Goal: Task Accomplishment & Management: Manage account settings

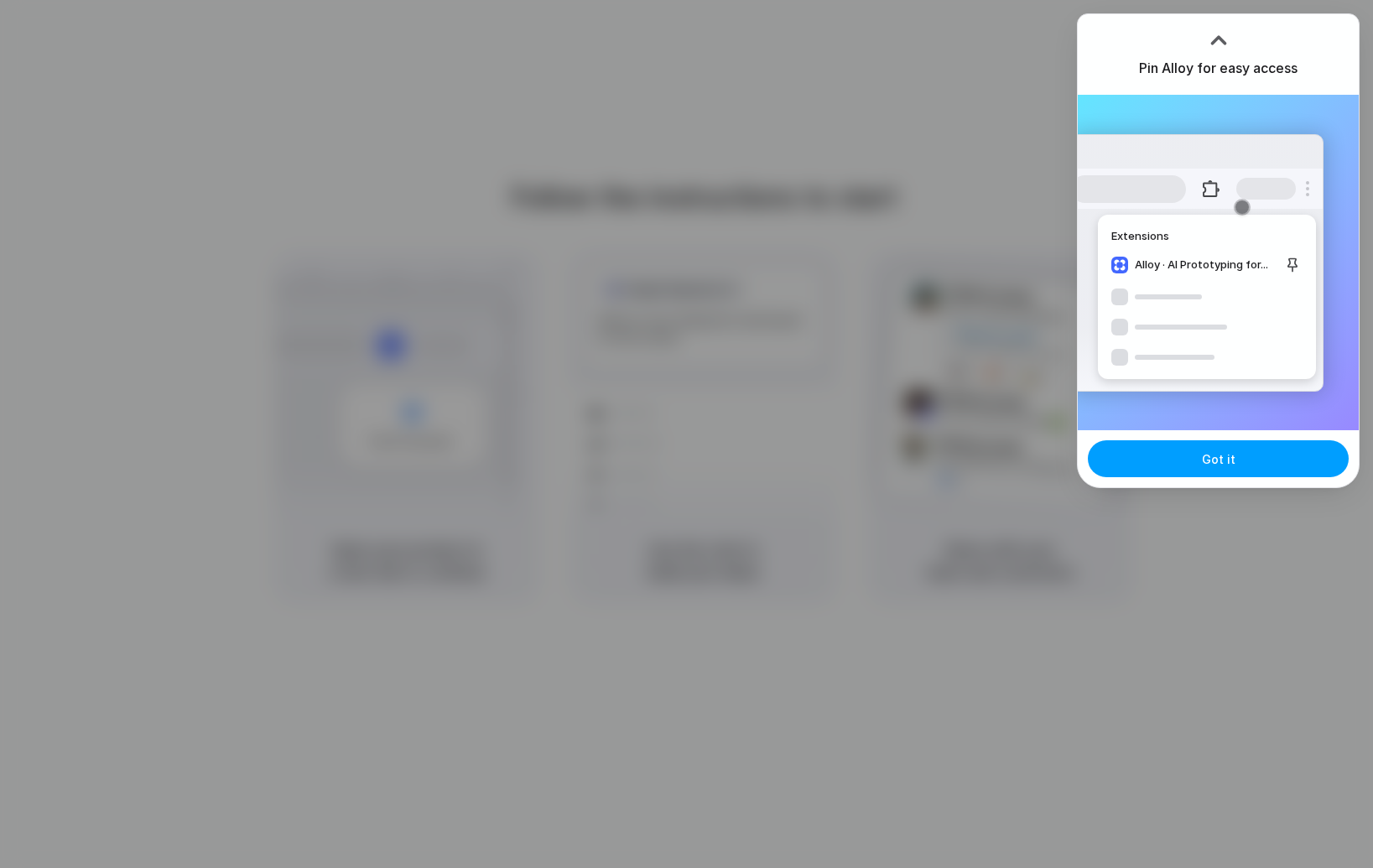
click at [1208, 444] on button "Got it" at bounding box center [1217, 458] width 260 height 37
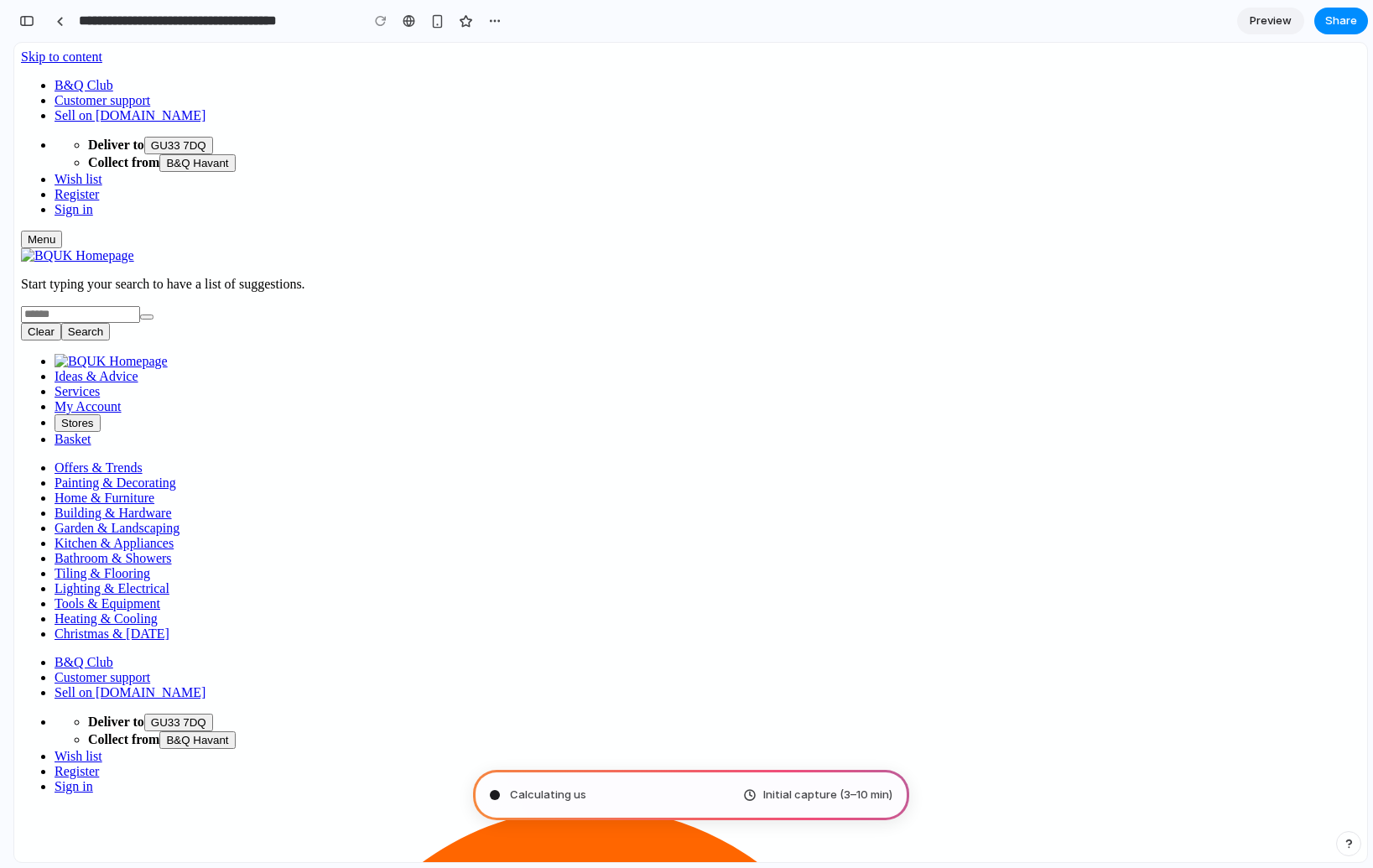
type input "**********"
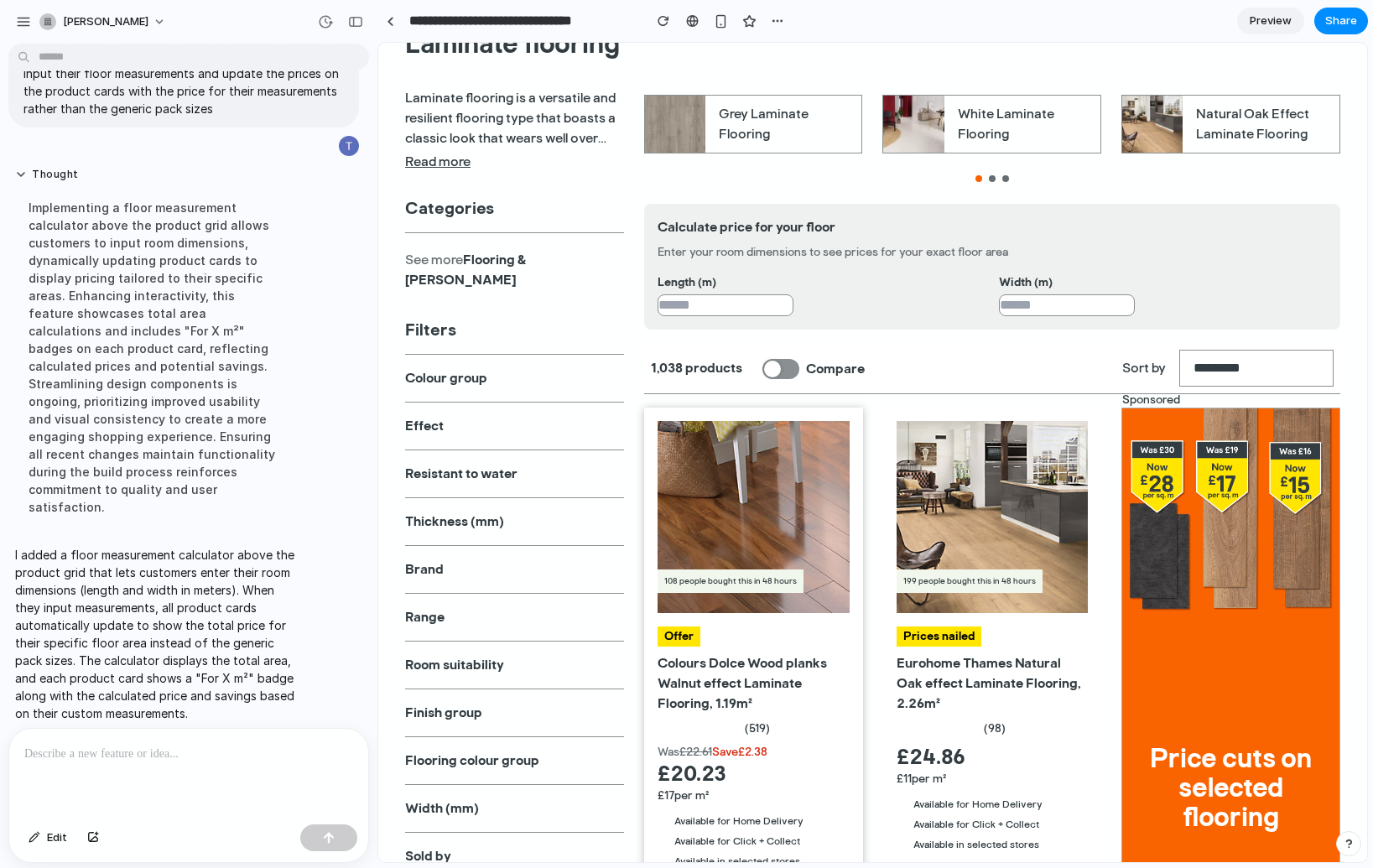
scroll to position [228, 0]
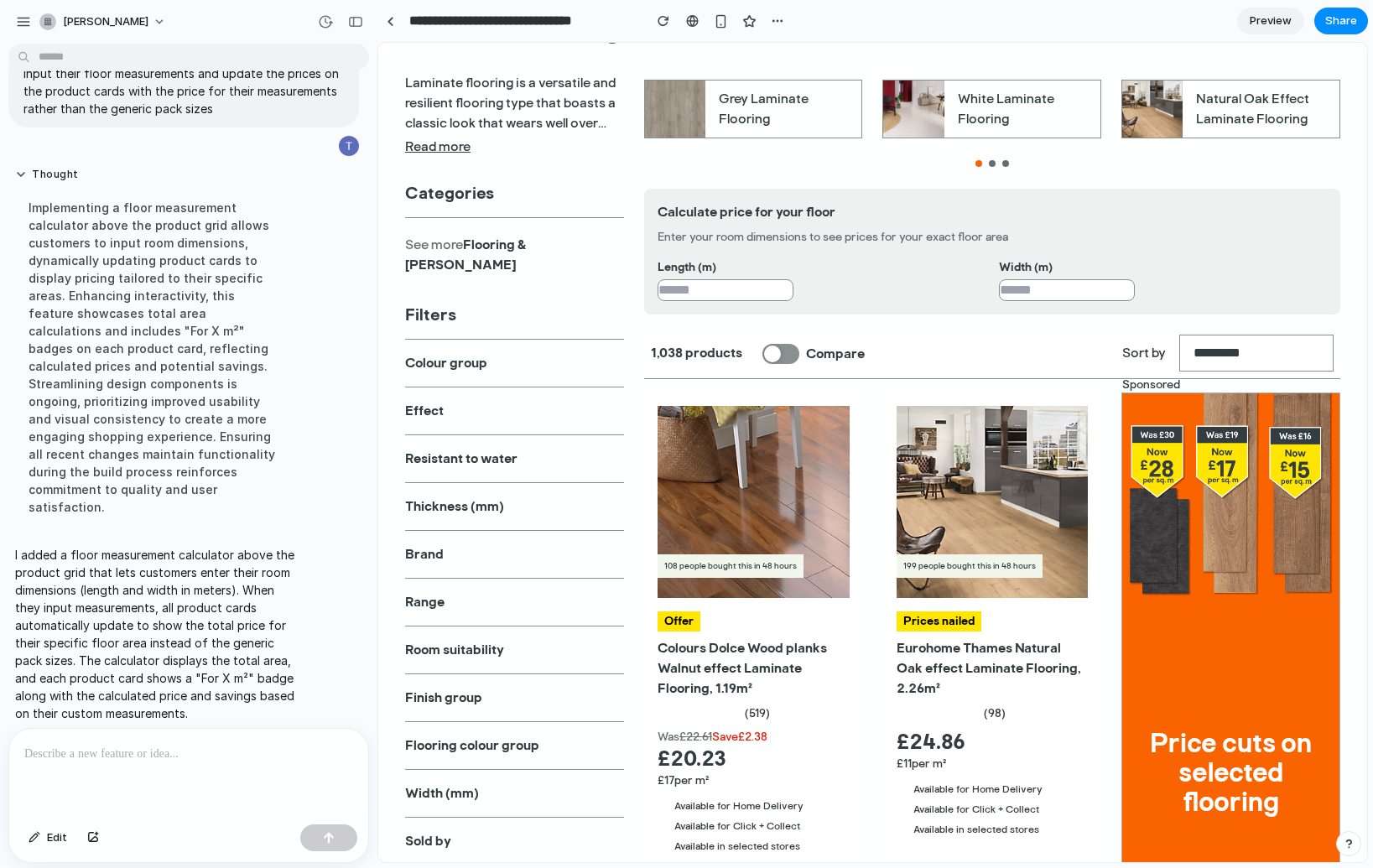
click at [725, 294] on input "number" at bounding box center [725, 290] width 136 height 22
type input "**"
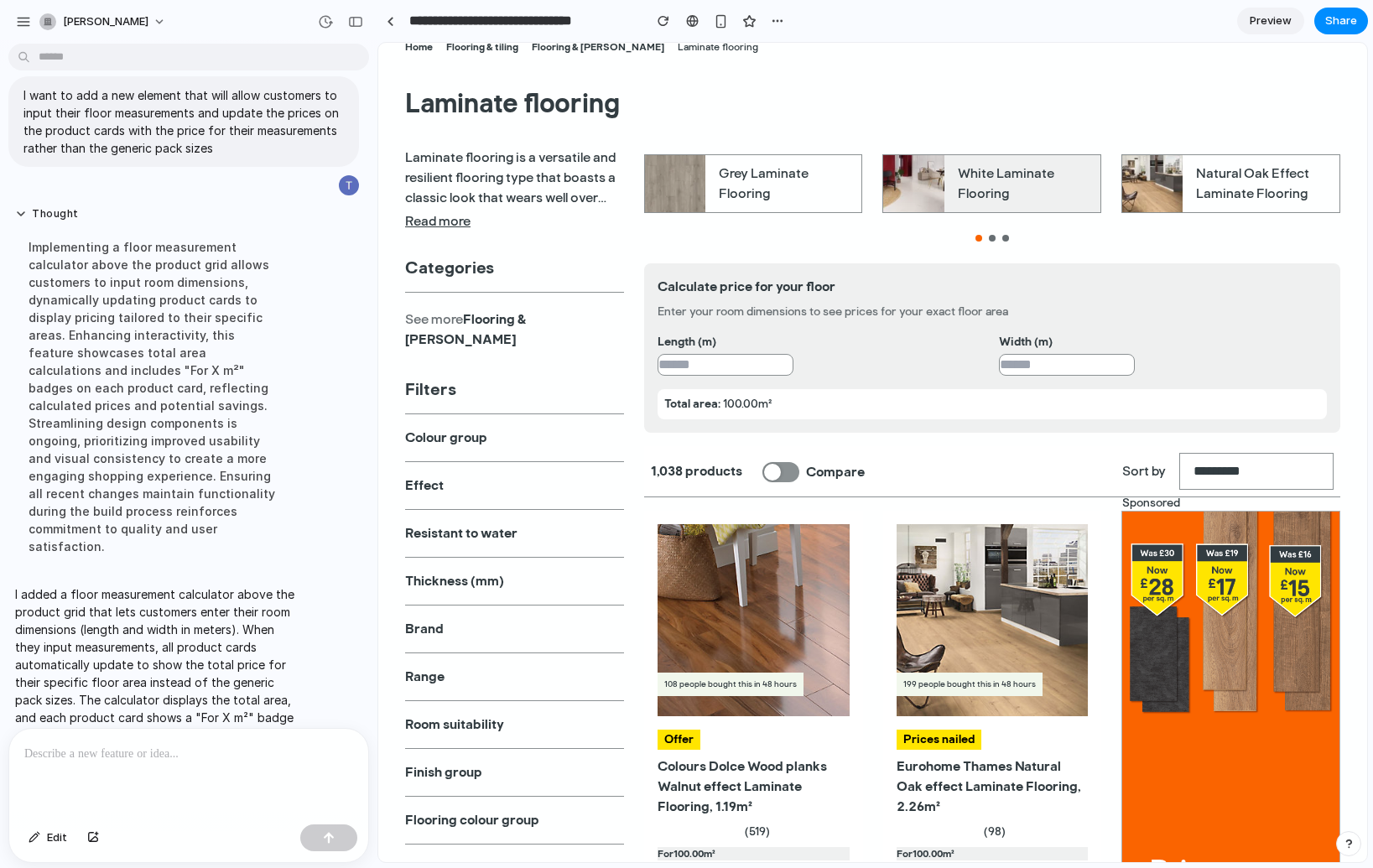
scroll to position [0, 0]
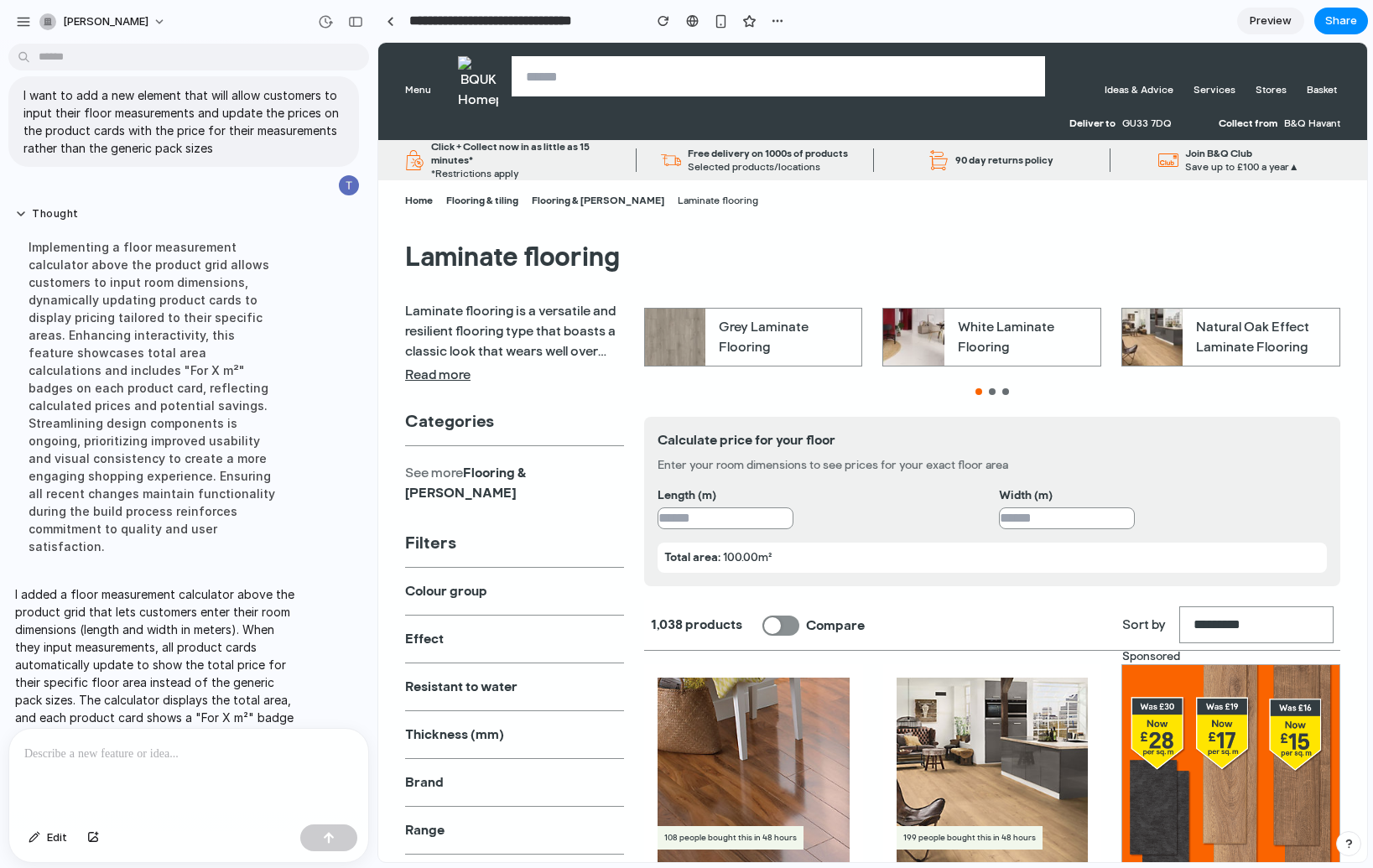
click at [1007, 521] on input "**" at bounding box center [1067, 519] width 136 height 22
type input "*"
click at [1227, 493] on label "Width (m)" at bounding box center [1162, 495] width 328 height 17
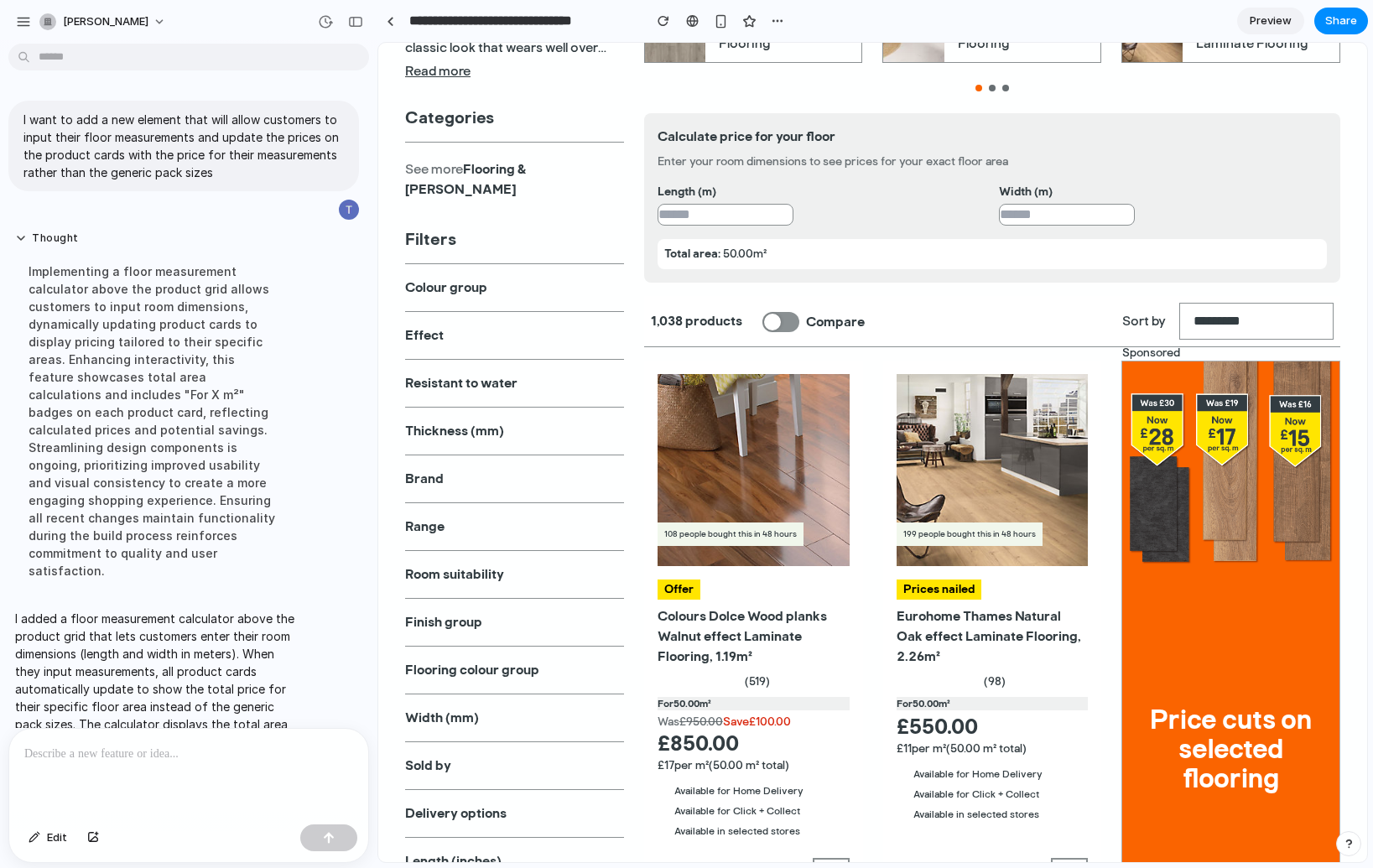
scroll to position [320, 0]
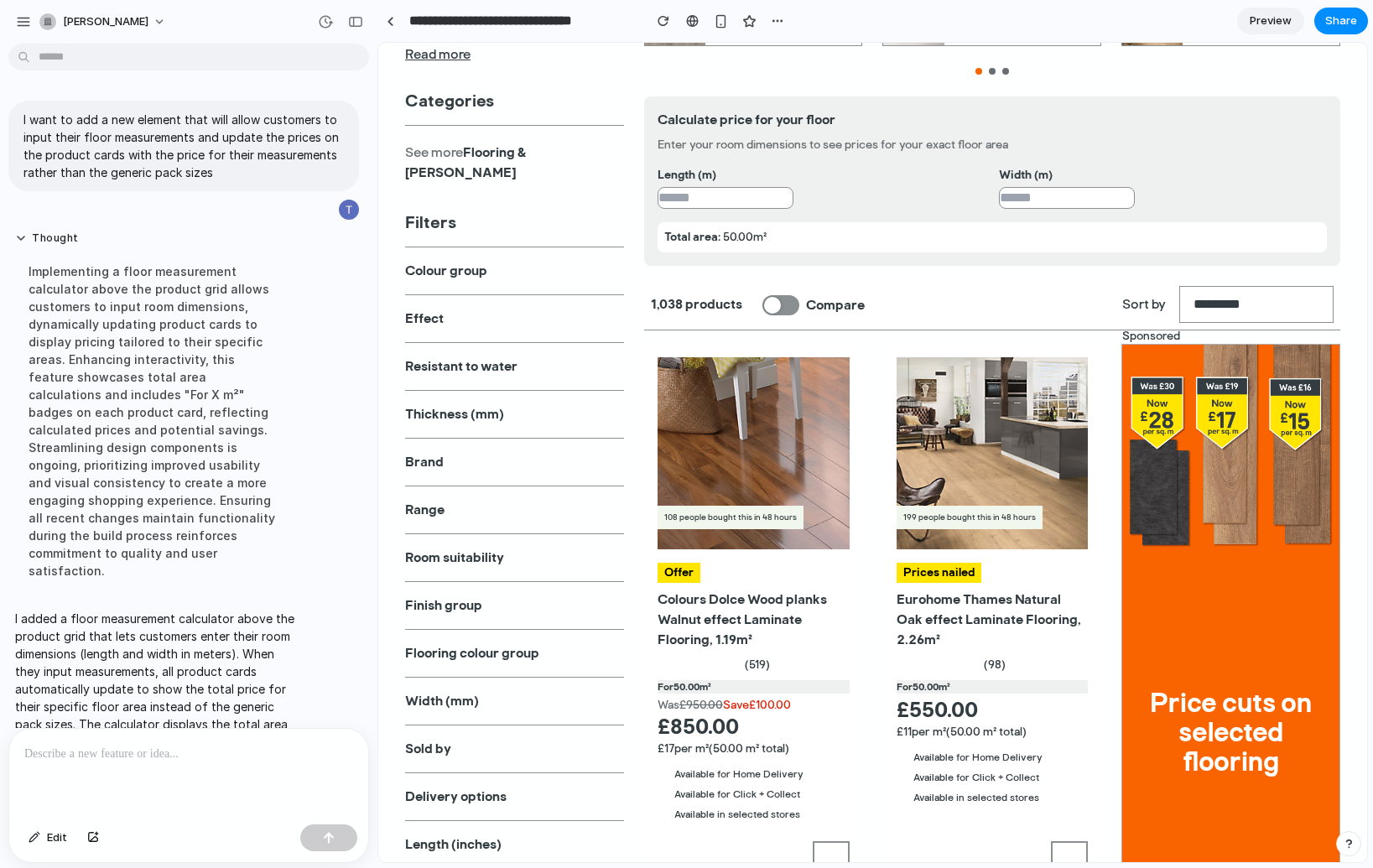
click at [702, 209] on input "**" at bounding box center [725, 198] width 136 height 22
type input "*"
click at [874, 209] on div "*" at bounding box center [821, 198] width 328 height 22
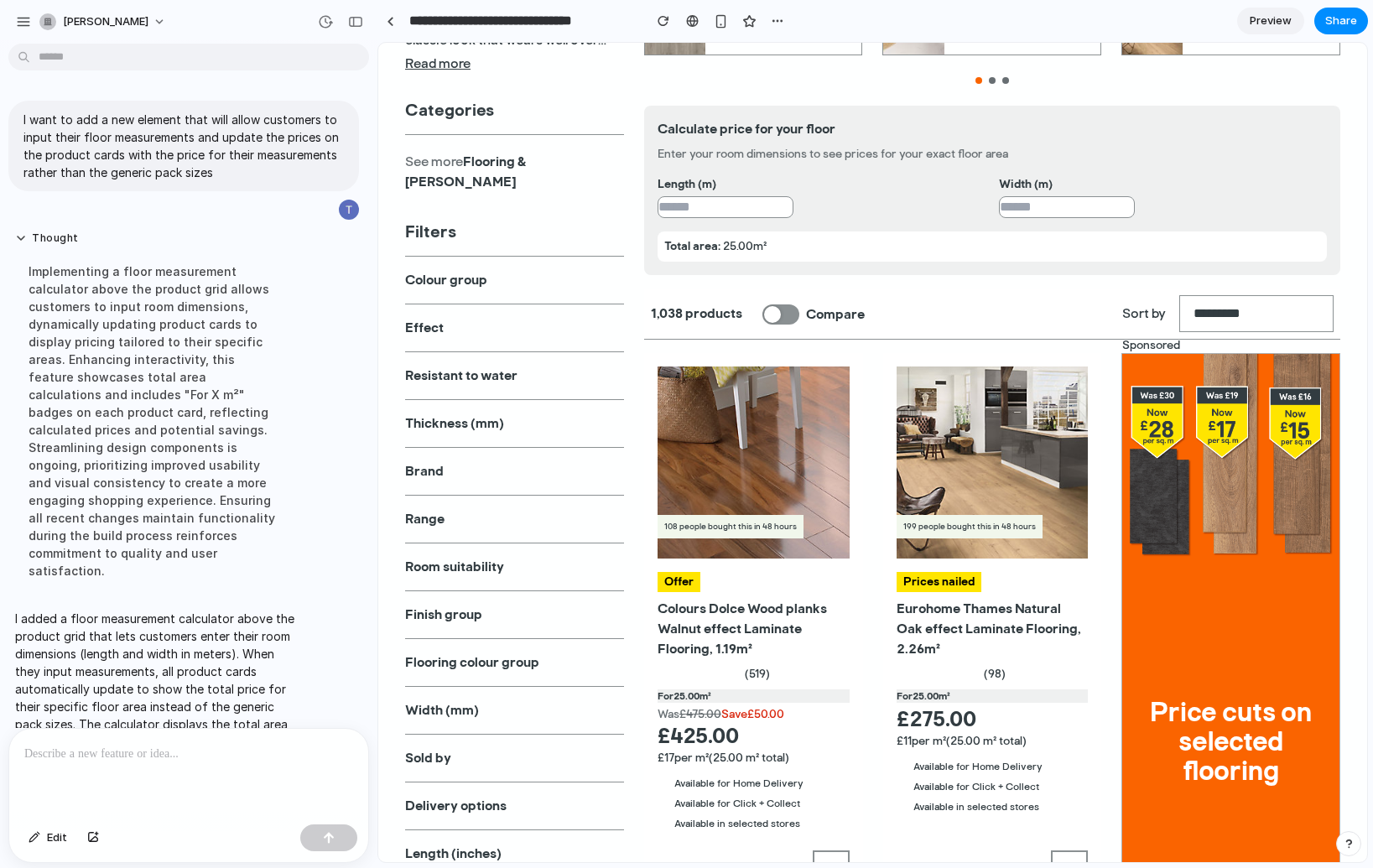
scroll to position [310, 0]
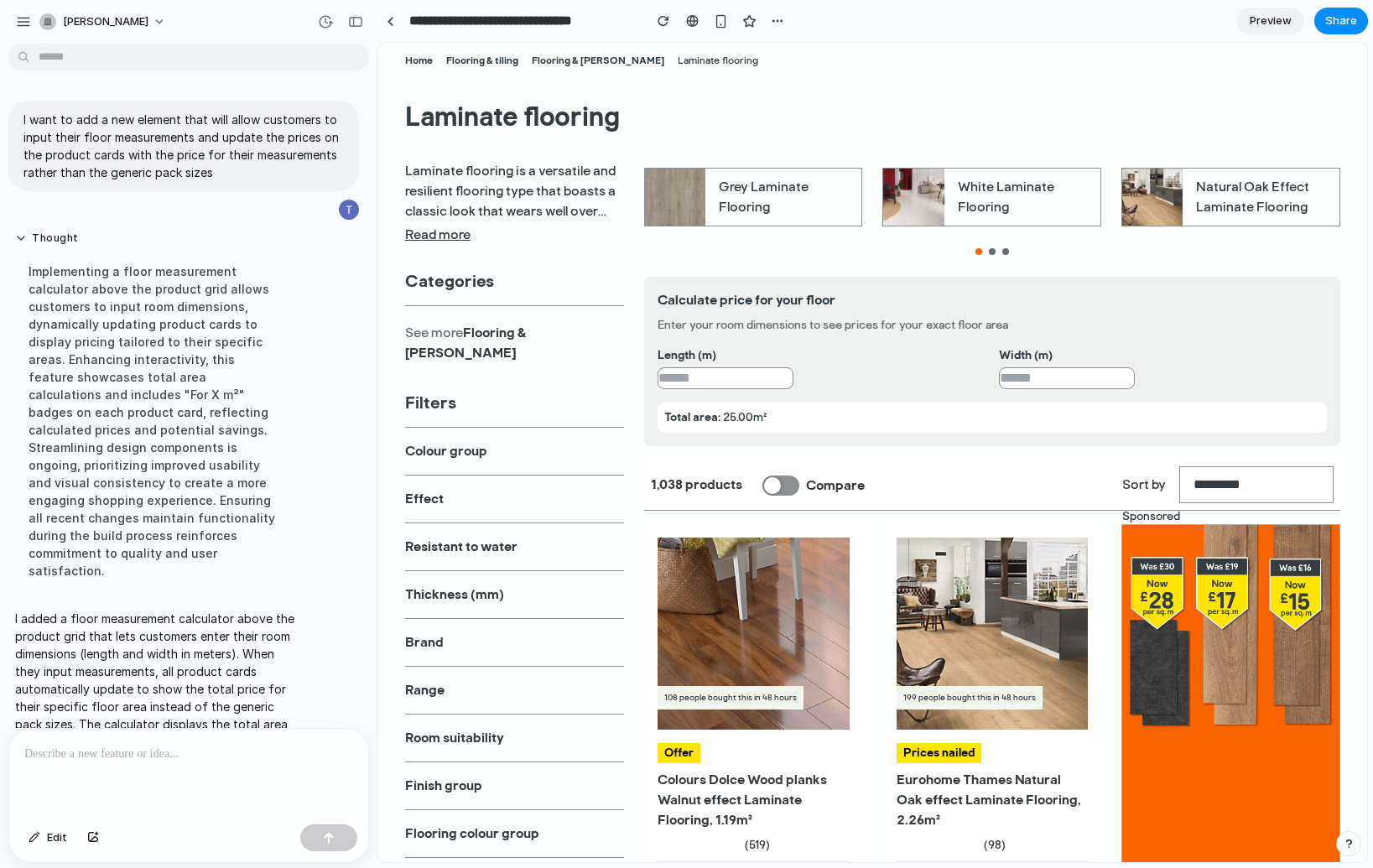
click at [1261, 25] on span "Preview" at bounding box center [1271, 21] width 42 height 17
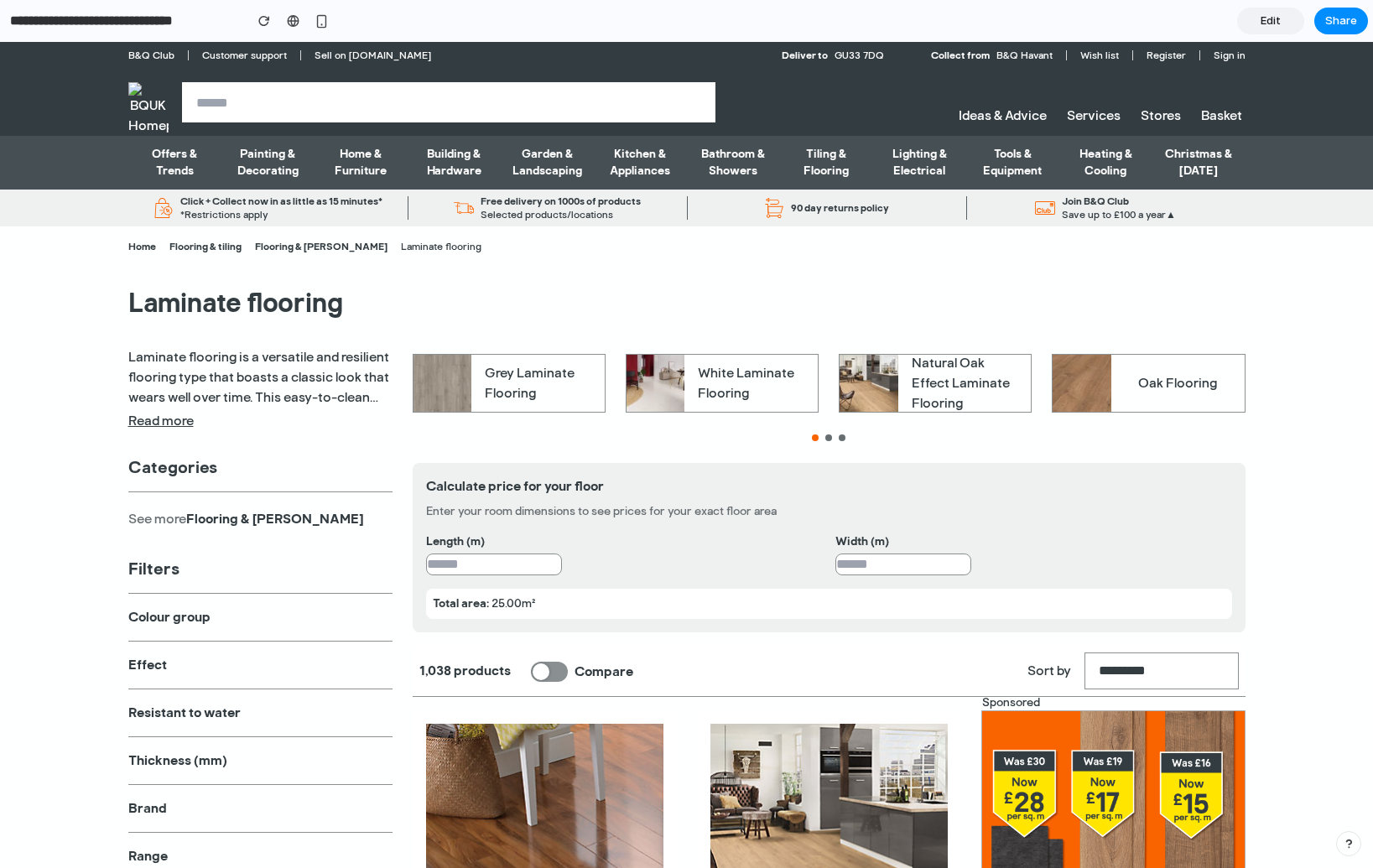
click at [1259, 29] on link "Edit" at bounding box center [1270, 21] width 67 height 27
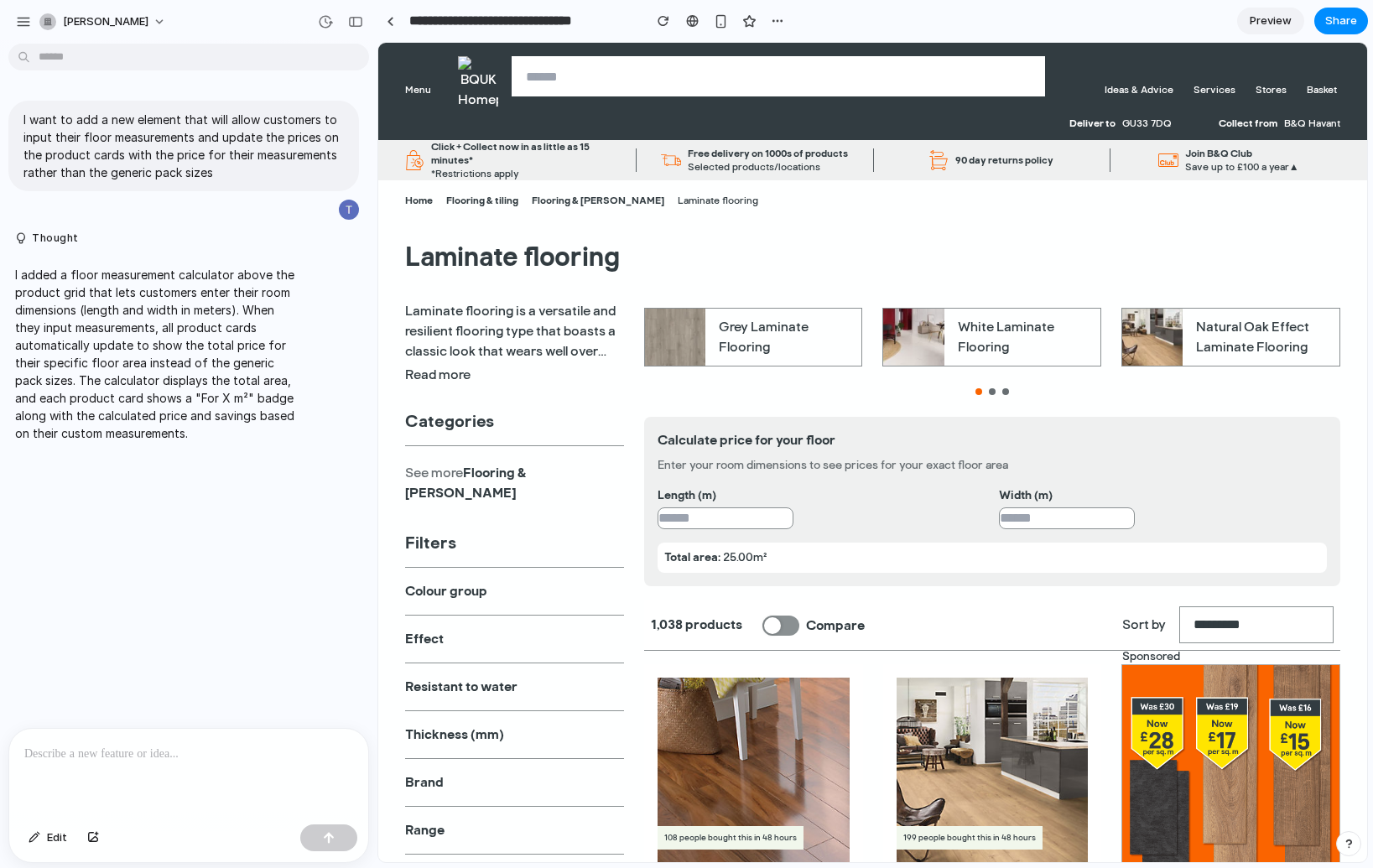
click at [430, 370] on button "Read more" at bounding box center [438, 375] width 66 height 20
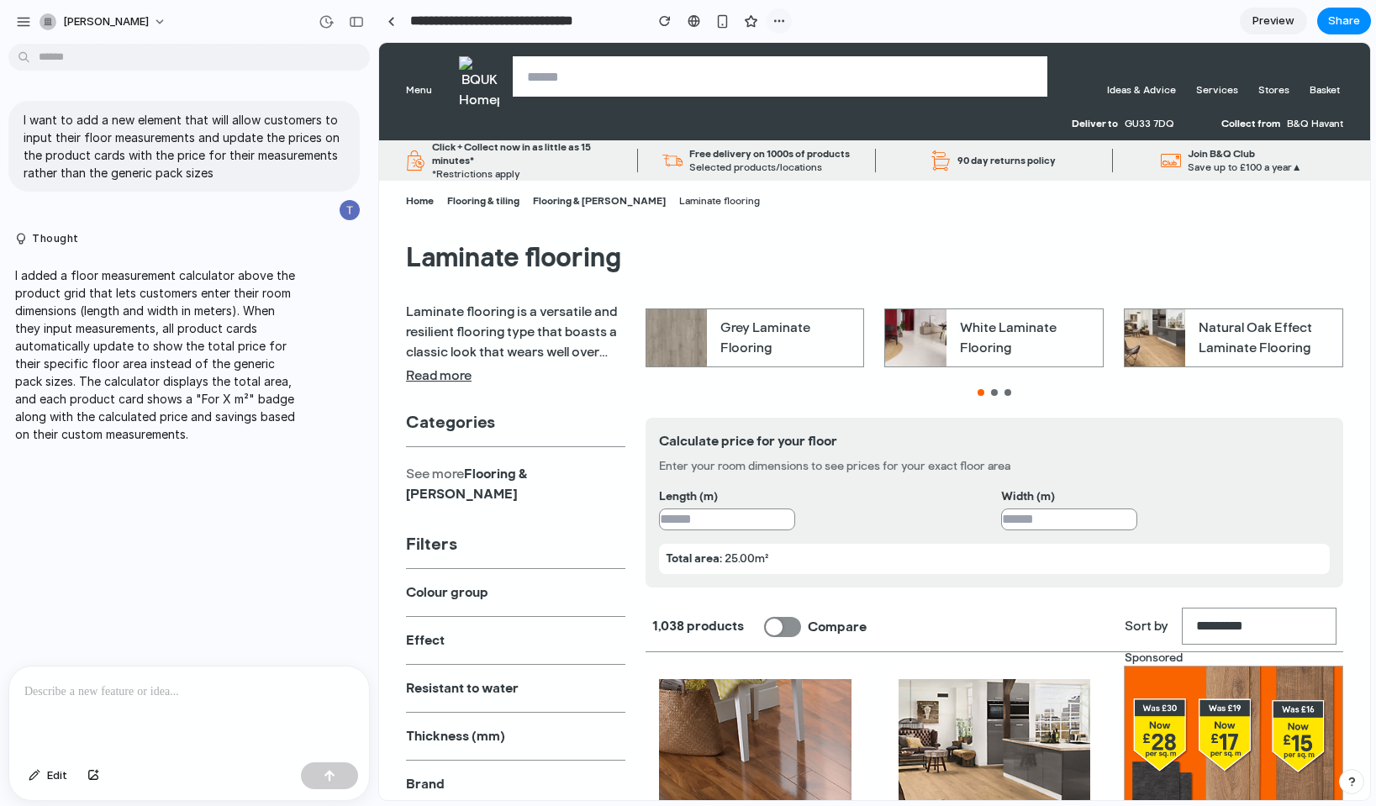
click at [777, 15] on div "button" at bounding box center [779, 20] width 13 height 13
click at [838, 21] on div "Duplicate Delete" at bounding box center [688, 403] width 1376 height 806
click at [723, 19] on div "button" at bounding box center [722, 21] width 14 height 14
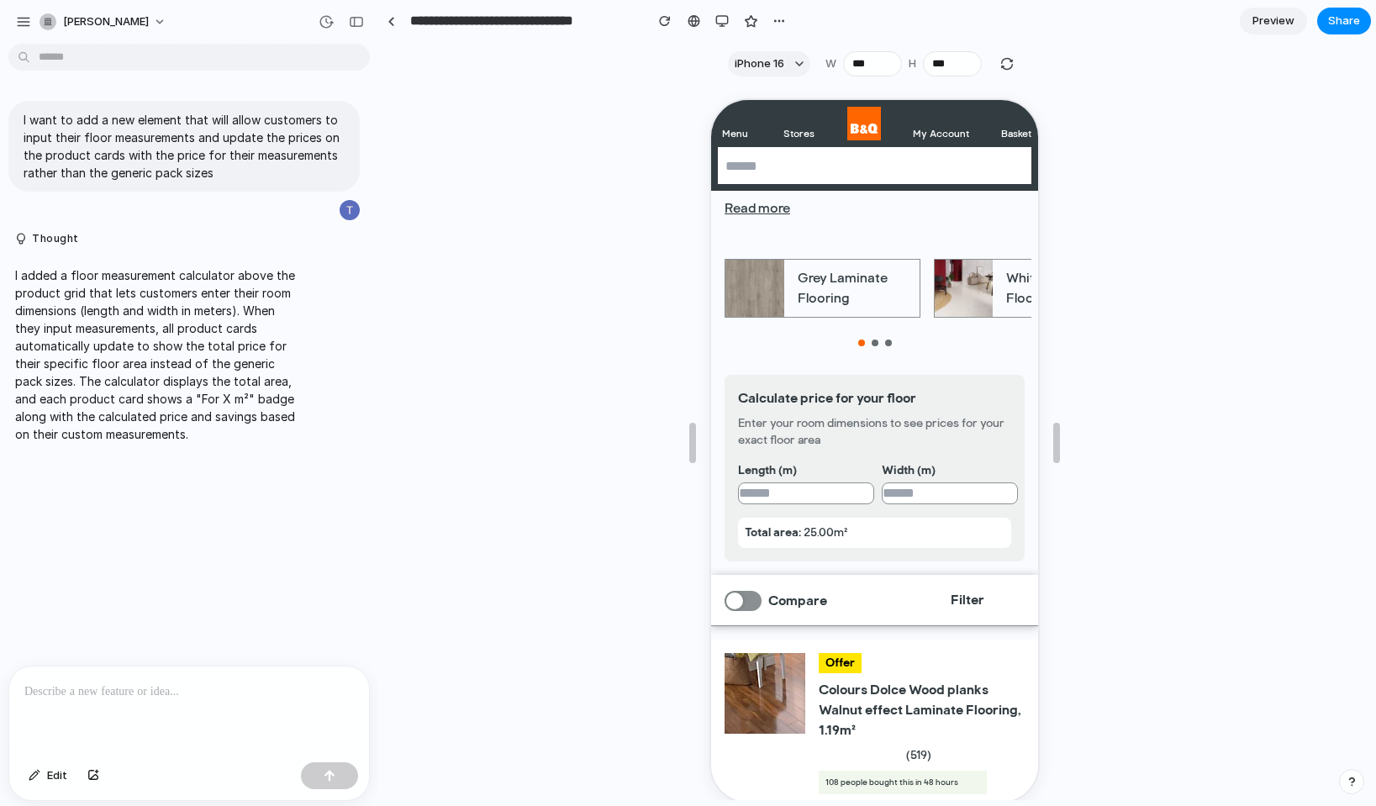
scroll to position [254, 0]
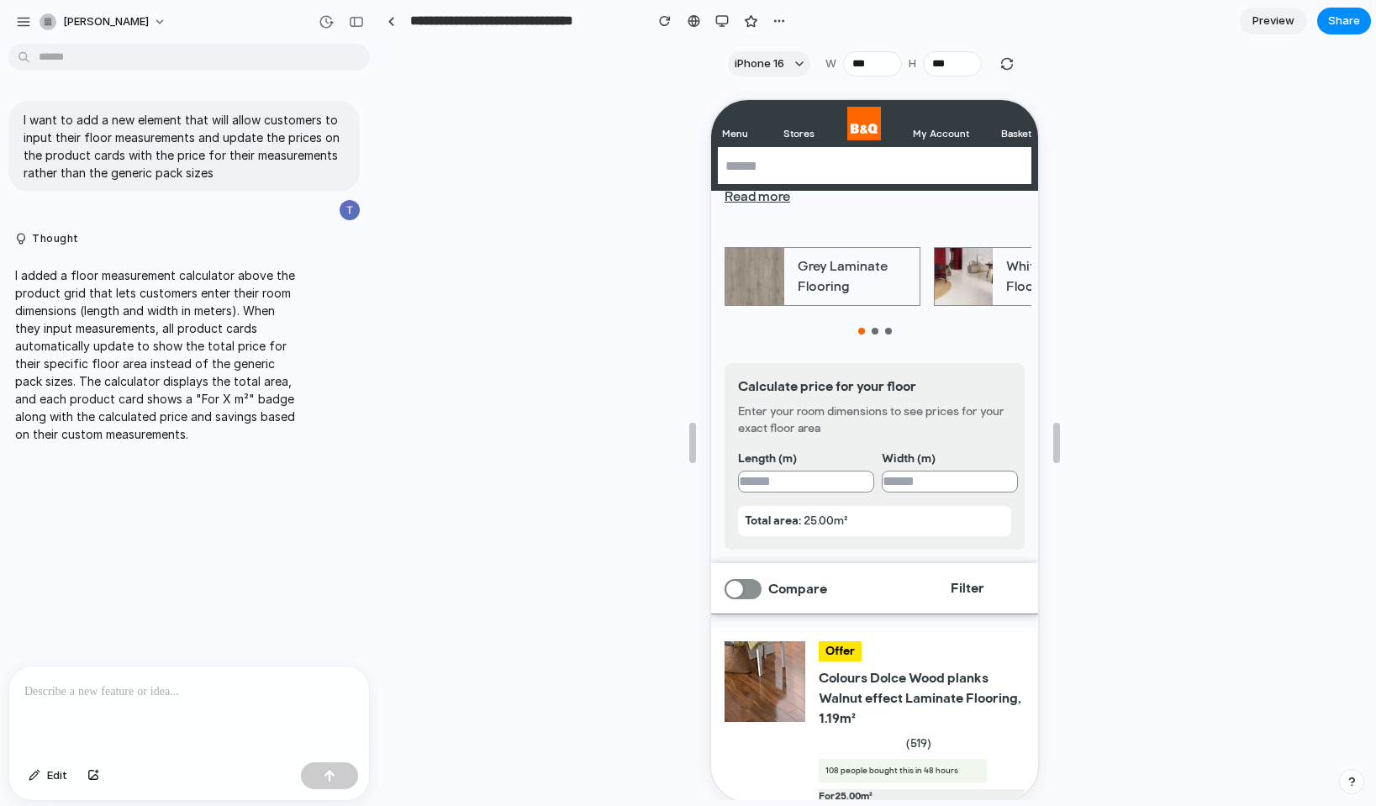
click at [125, 683] on p at bounding box center [189, 692] width 330 height 20
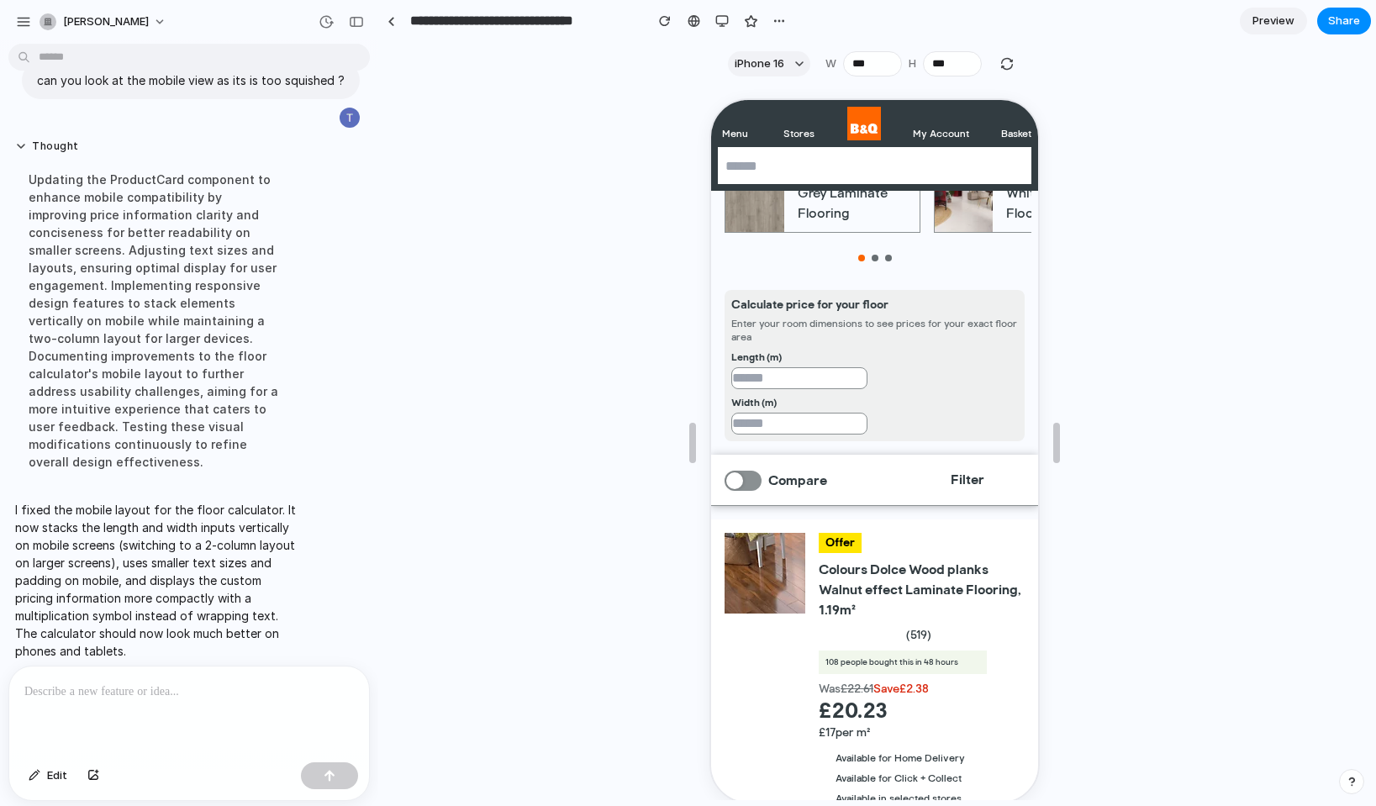
scroll to position [330, 0]
click at [792, 376] on input "number" at bounding box center [798, 374] width 136 height 22
click at [802, 430] on input "number" at bounding box center [798, 420] width 136 height 22
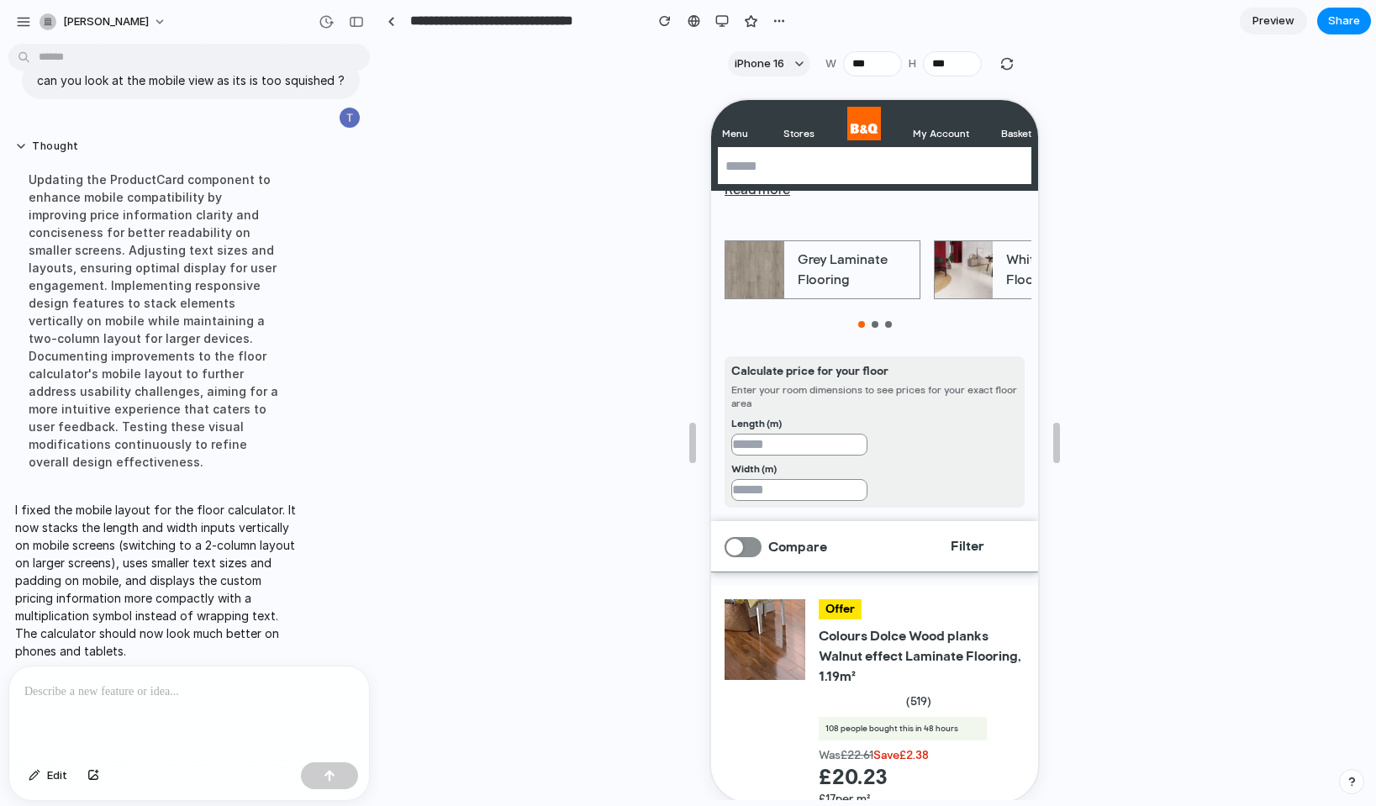
scroll to position [262, 0]
click at [132, 695] on div at bounding box center [189, 711] width 360 height 89
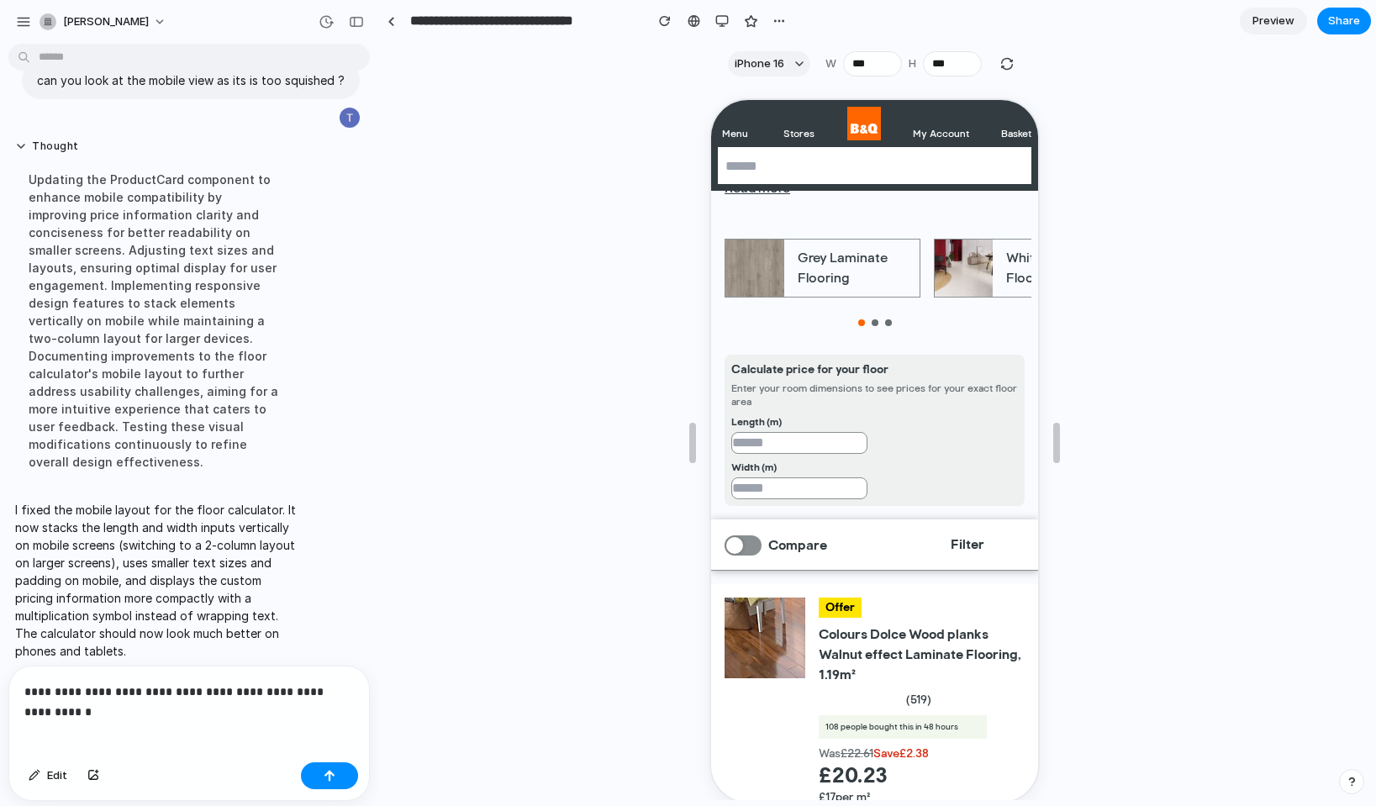
scroll to position [425, 0]
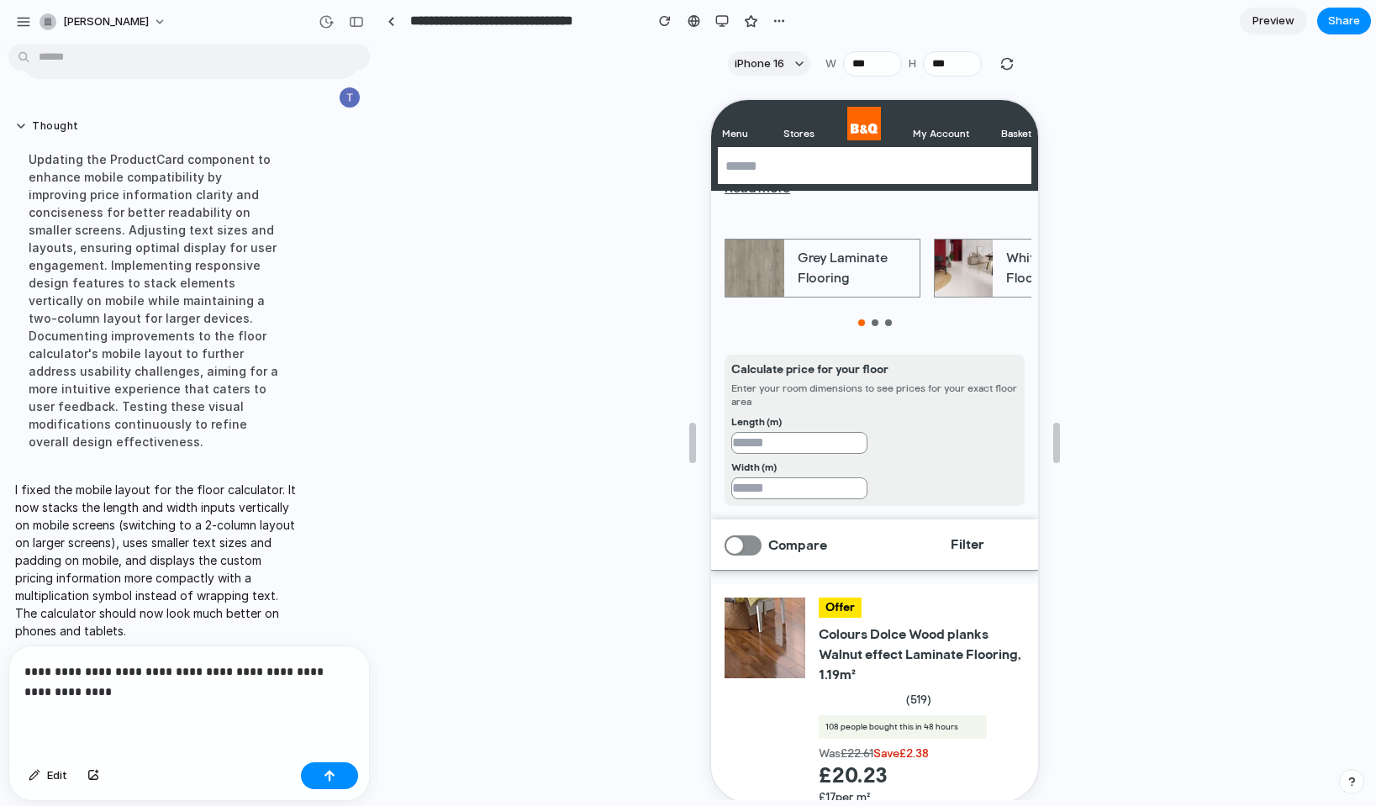
click at [146, 694] on p "**********" at bounding box center [185, 682] width 323 height 40
click at [346, 779] on button "button" at bounding box center [329, 776] width 57 height 27
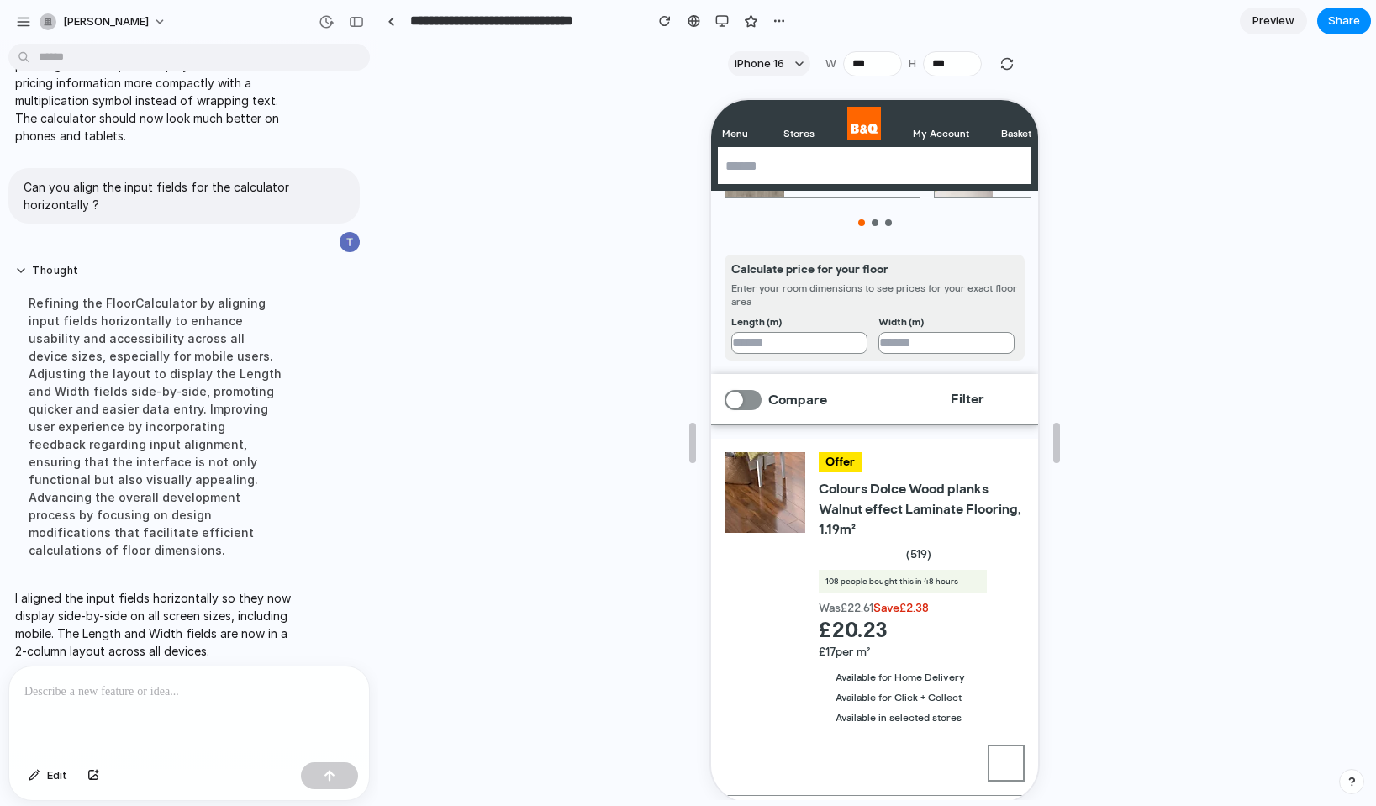
scroll to position [365, 0]
click at [1344, 23] on span "Share" at bounding box center [1344, 21] width 32 height 17
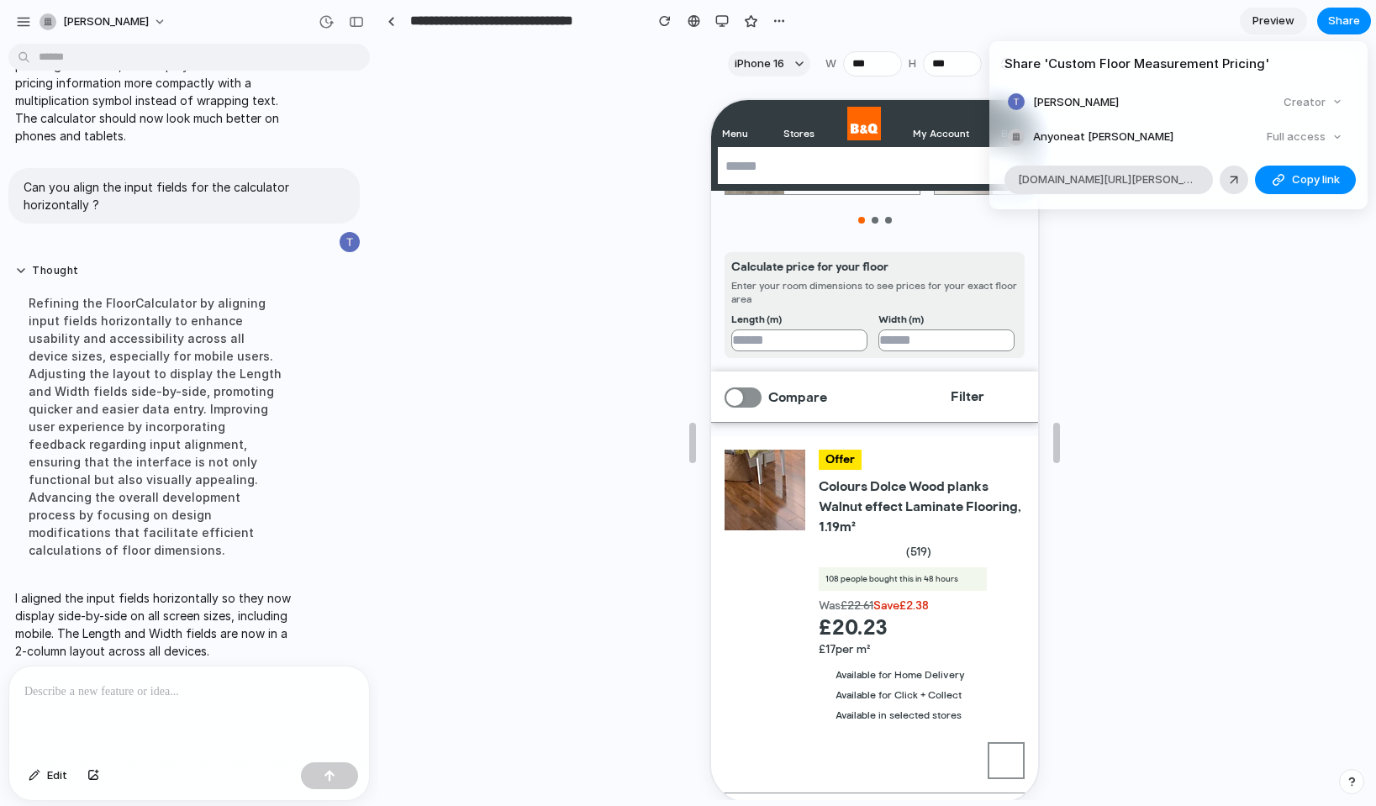
click at [1316, 138] on div "Full access" at bounding box center [1304, 137] width 89 height 24
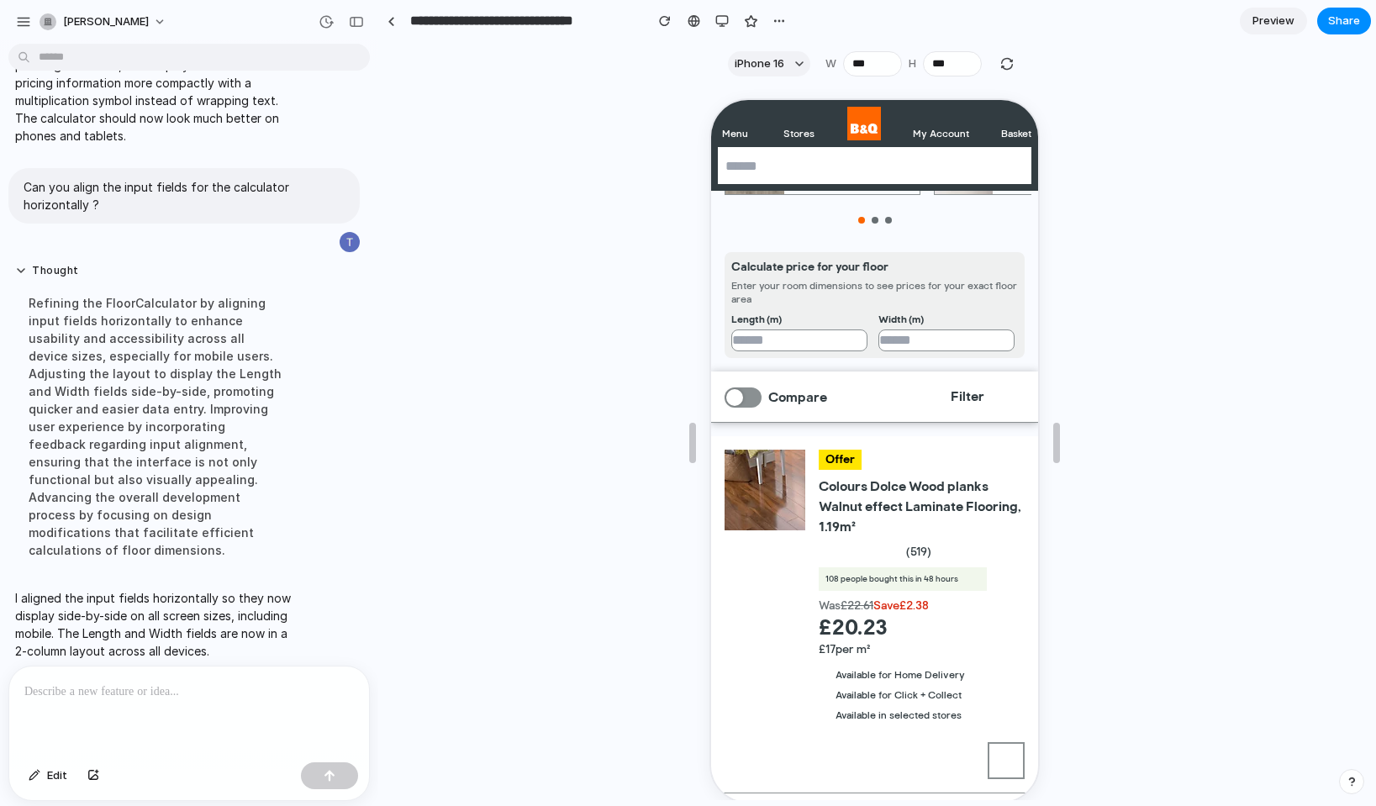
click at [1244, 256] on div "Share ' Custom Floor Measurement Pricing ' Toby Wilmot Creator Anyone at Toby-w…" at bounding box center [688, 403] width 1376 height 806
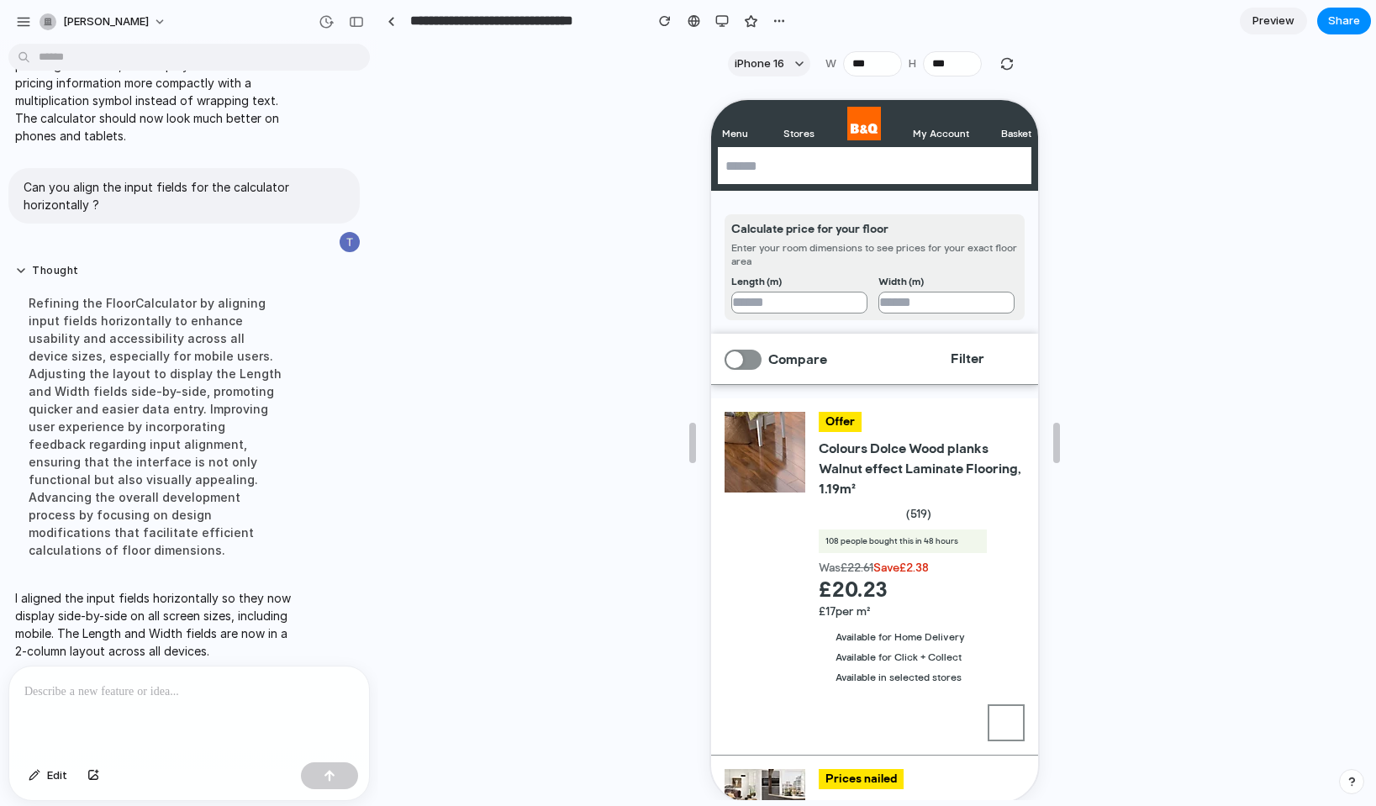
scroll to position [419, 0]
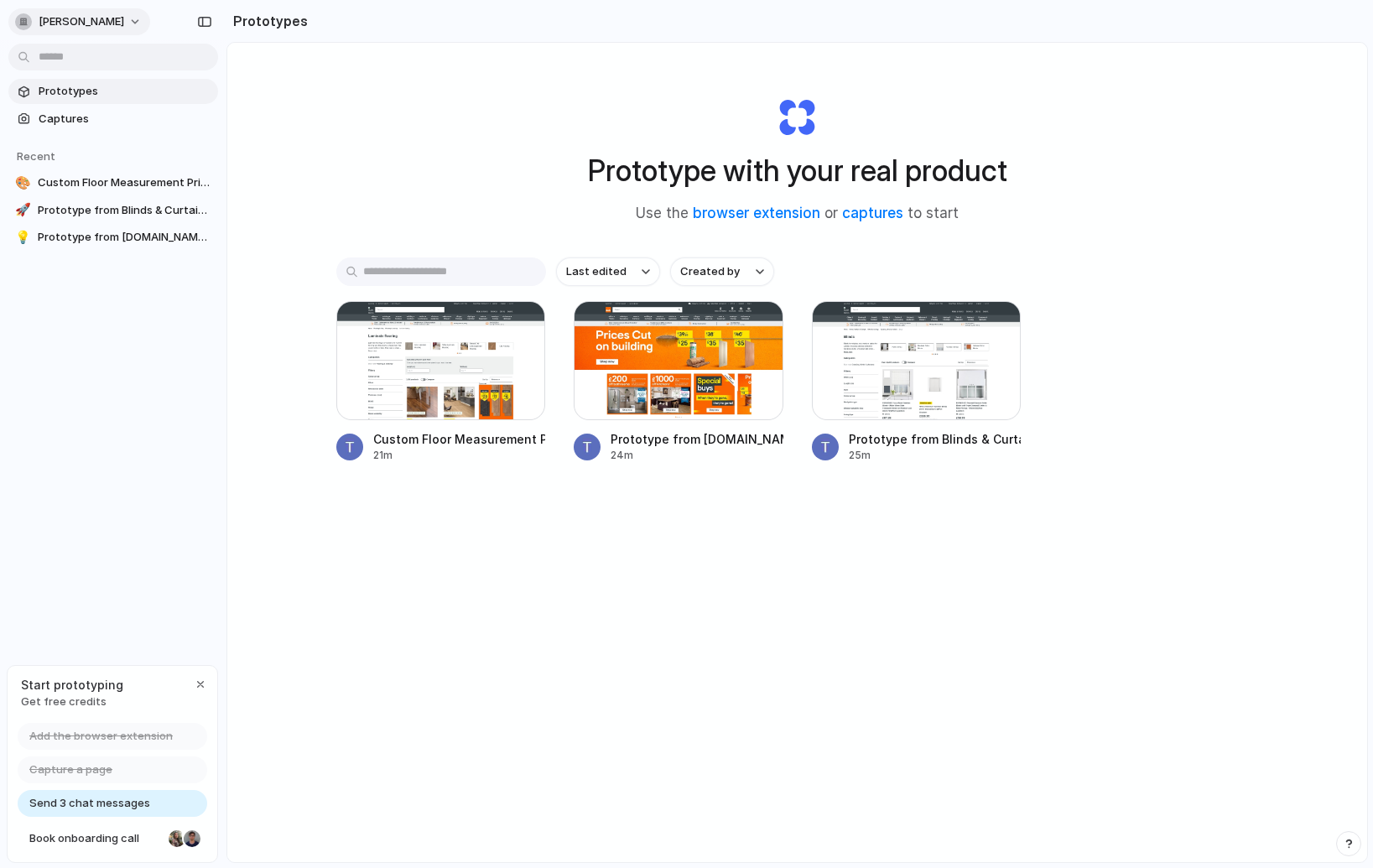
click at [62, 19] on span "toby-wilmot" at bounding box center [82, 21] width 86 height 17
click at [51, 397] on div "Settings Invite members Change theme Sign out" at bounding box center [686, 434] width 1373 height 868
click at [186, 840] on div at bounding box center [192, 838] width 17 height 17
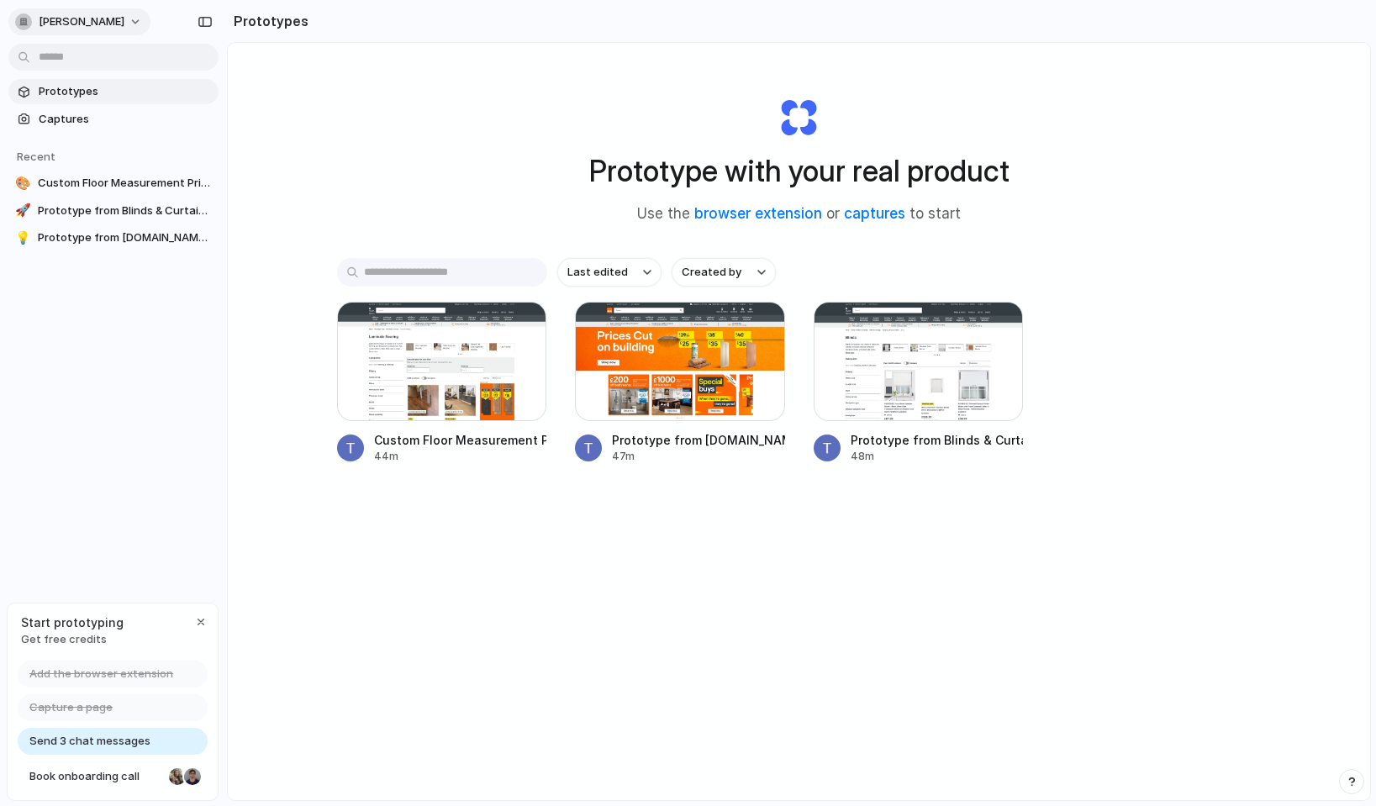
click at [64, 16] on span "toby-wilmot" at bounding box center [82, 21] width 86 height 17
click at [59, 396] on div "Settings Invite members Change theme Sign out" at bounding box center [688, 403] width 1376 height 806
click at [92, 771] on span "Book onboarding call" at bounding box center [95, 776] width 133 height 17
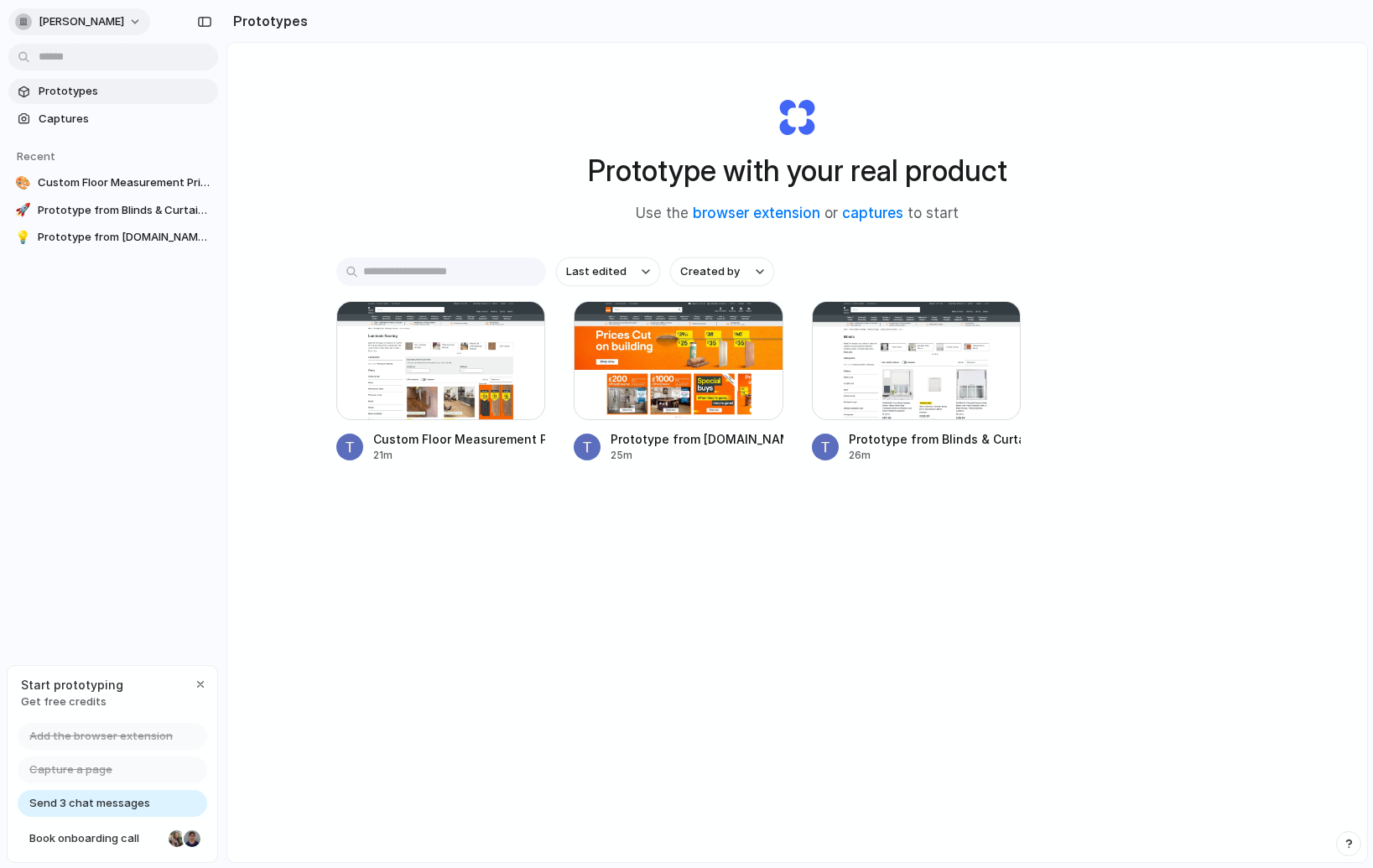
click at [114, 24] on button "toby-wilmot" at bounding box center [79, 21] width 142 height 27
click at [97, 69] on li "Settings" at bounding box center [82, 59] width 140 height 27
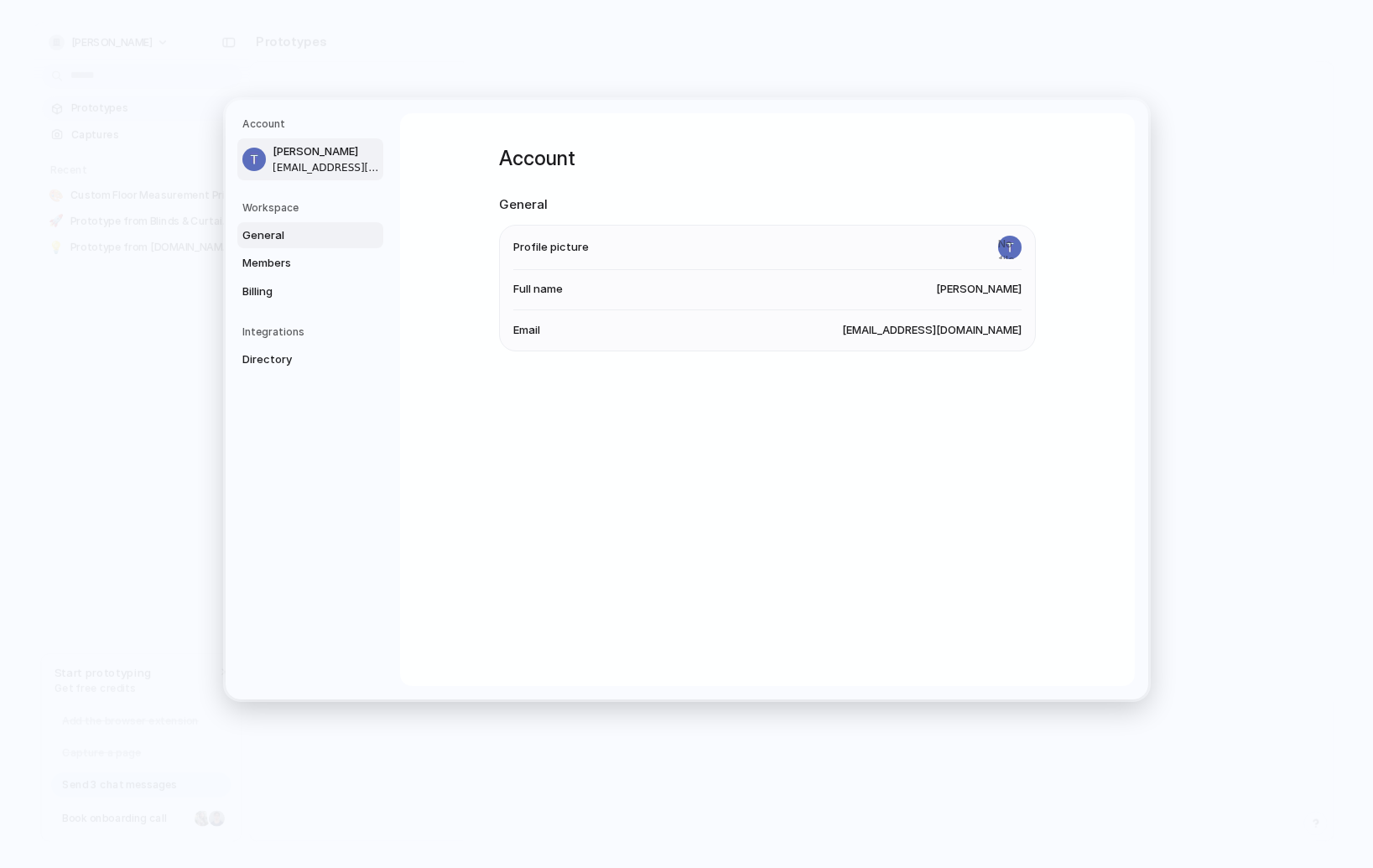
click at [289, 229] on span "General" at bounding box center [296, 234] width 108 height 17
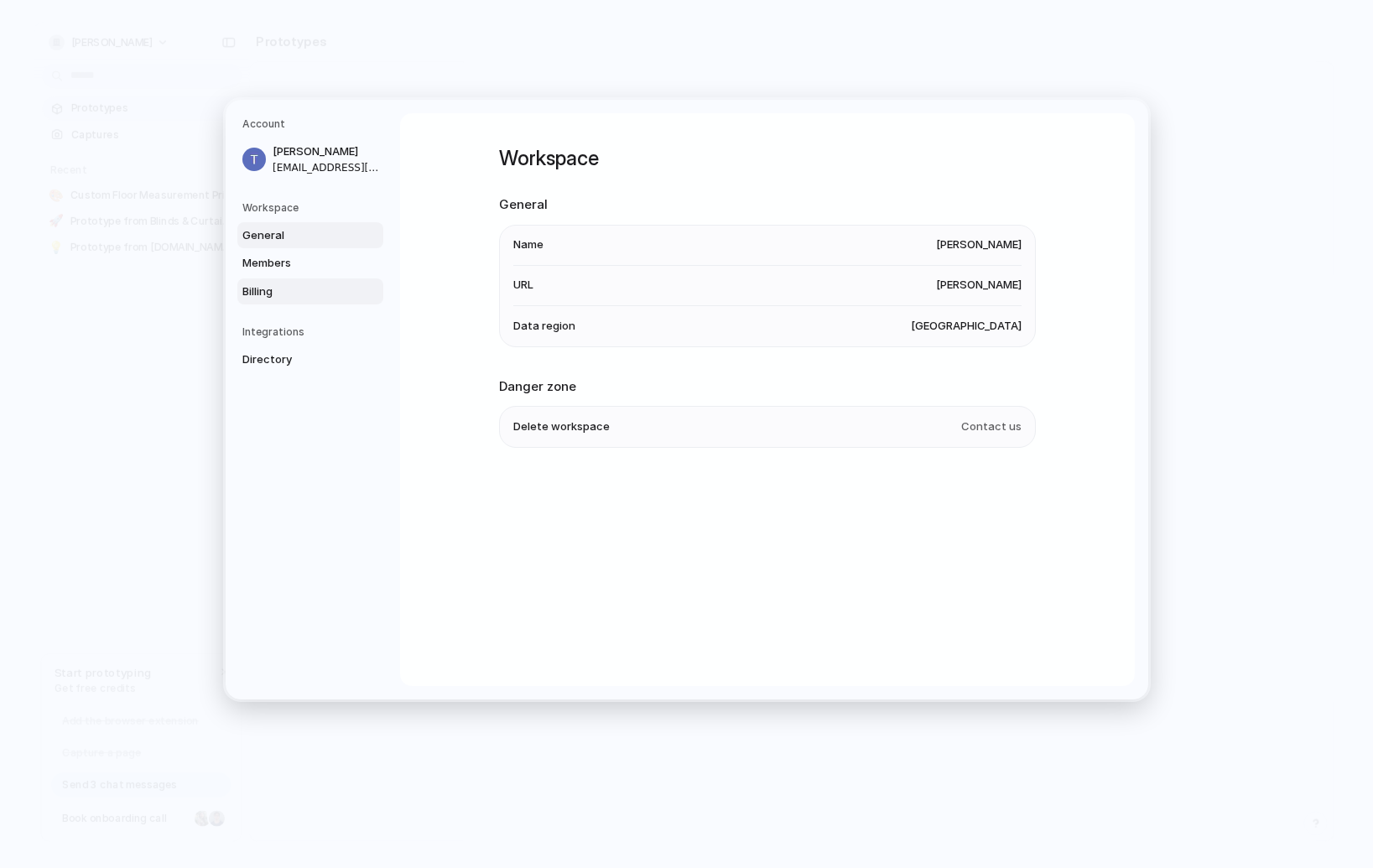
click at [288, 282] on span "Billing" at bounding box center [296, 290] width 108 height 17
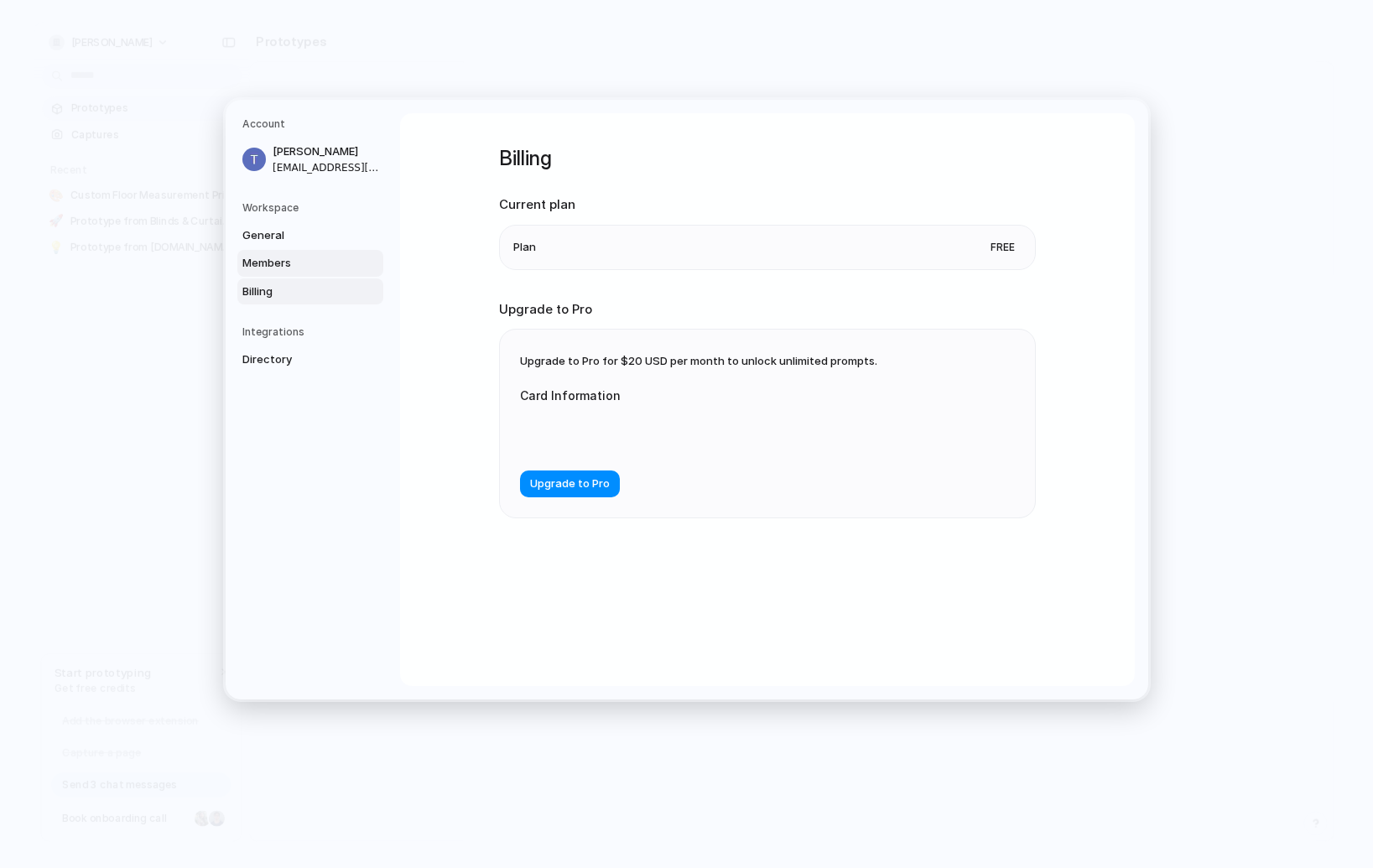
click at [289, 259] on span "Members" at bounding box center [296, 263] width 108 height 17
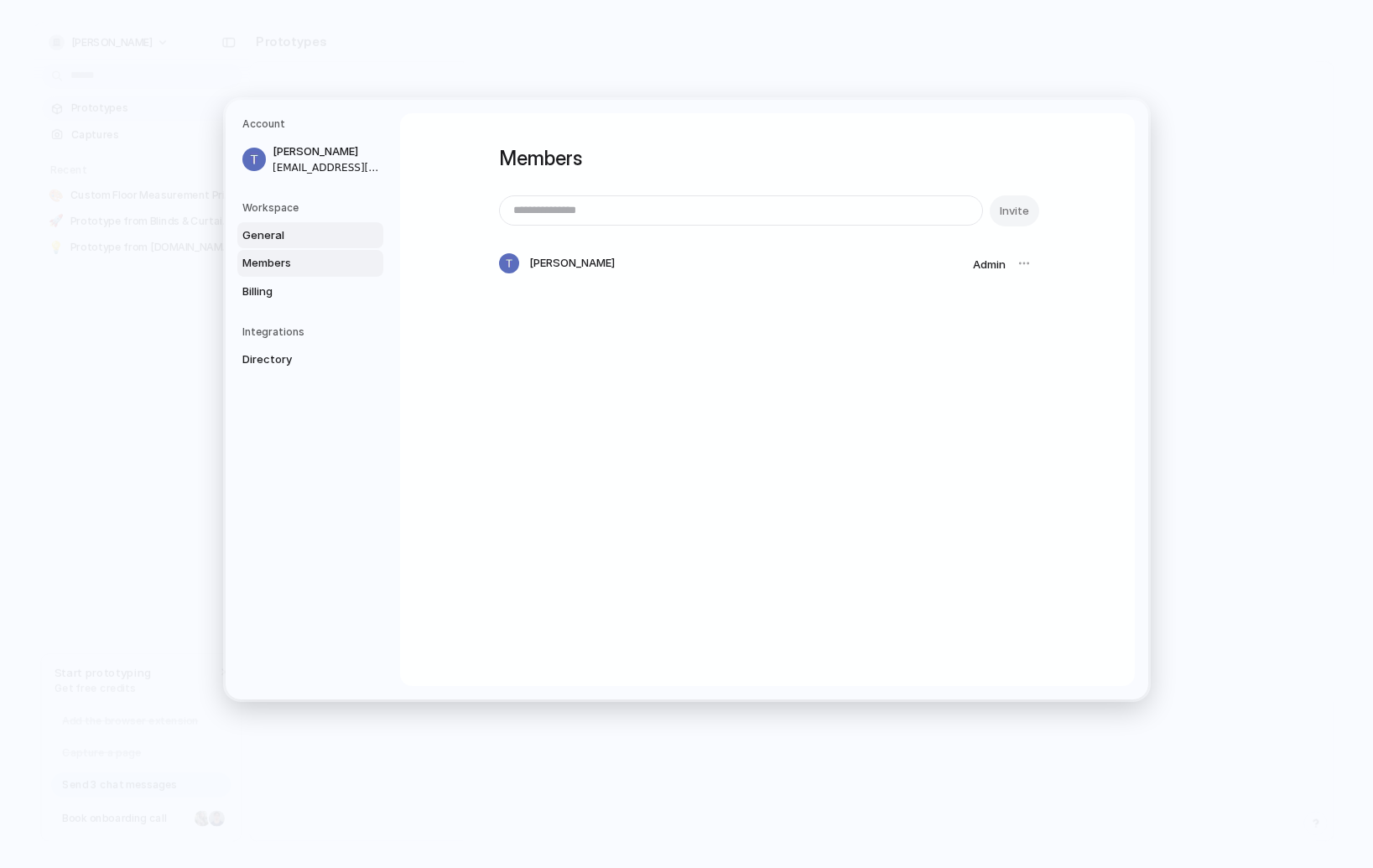
click at [293, 239] on span "General" at bounding box center [296, 234] width 108 height 17
